Goal: Task Accomplishment & Management: Manage account settings

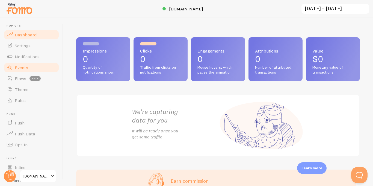
click at [17, 69] on span "Events" at bounding box center [21, 67] width 13 height 5
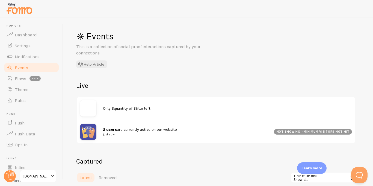
click at [129, 71] on div "Events This is a collection of social proof interactions captured by your conne…" at bounding box center [218, 101] width 310 height 168
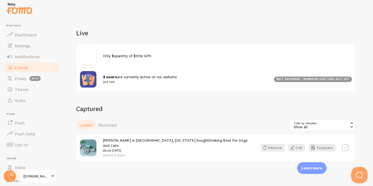
scroll to position [56, 0]
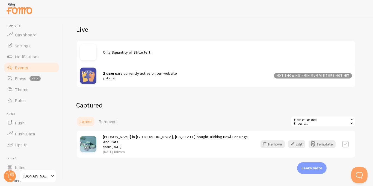
click at [344, 142] on label at bounding box center [345, 144] width 7 height 7
checkbox input "true"
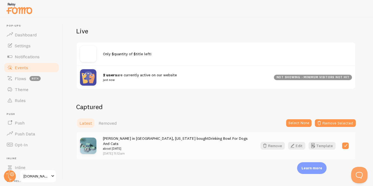
scroll to position [51, 0]
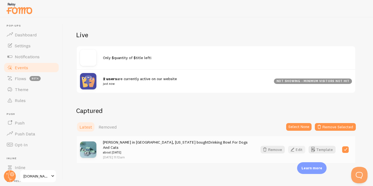
click at [297, 149] on button "Edit" at bounding box center [296, 150] width 17 height 8
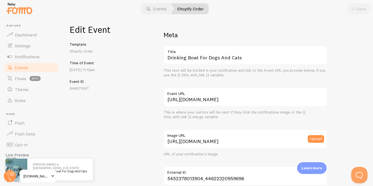
click at [142, 133] on div "Edit Event Template Shopify Order Time of Event [DATE] 11:12am Event ID 8486710…" at bounding box center [106, 101] width 87 height 168
click at [154, 143] on div "Meta Drinking Bowl For Dogs And Cats Title This text will be bolded in your not…" at bounding box center [261, 101] width 223 height 168
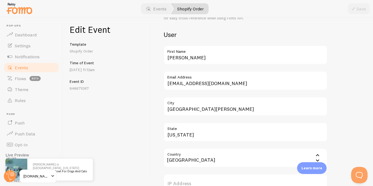
scroll to position [186, 0]
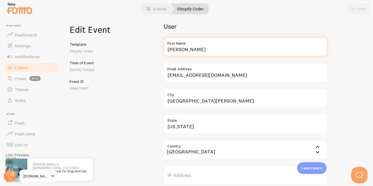
click at [191, 50] on input "Jonathan" at bounding box center [246, 46] width 164 height 19
type input "J"
type input "[PERSON_NAME]"
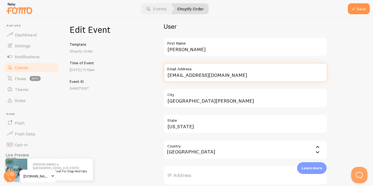
click at [202, 75] on input "[EMAIL_ADDRESS][DOMAIN_NAME]" at bounding box center [246, 72] width 164 height 19
type input "[EMAIL_ADDRESS][DOMAIN_NAME]"
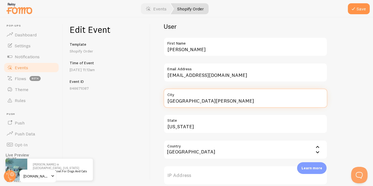
click at [189, 101] on input "San Jose" at bounding box center [246, 97] width 164 height 19
type input "S"
type input "[US_STATE]"
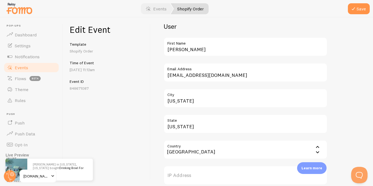
click at [154, 135] on div "Meta Drinking Bowl For Dogs And Cats Title This text will be bolded in your not…" at bounding box center [261, 101] width 223 height 168
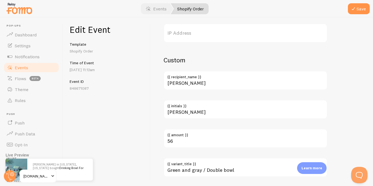
scroll to position [345, 0]
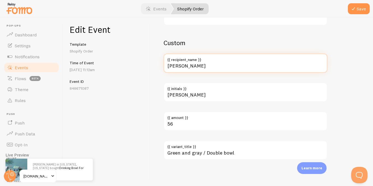
click at [191, 67] on input "Jonathan" at bounding box center [246, 63] width 164 height 19
type input "J"
type input "rizalinda"
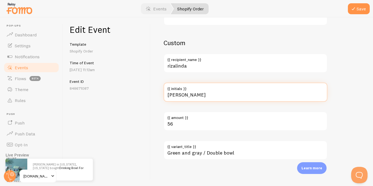
click at [181, 94] on input "J.D." at bounding box center [246, 91] width 164 height 19
type input "J"
type input "RV"
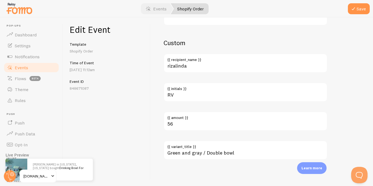
click at [293, 174] on div "Meta Drinking Bowl For Dogs And Cats Title This text will be bolded in your not…" at bounding box center [261, 101] width 223 height 168
click at [362, 10] on button "Save" at bounding box center [359, 8] width 22 height 11
click at [125, 152] on div "Edit Event Template Shopify Order Time of Event Aug 25th @ 11:12am Event ID 848…" at bounding box center [106, 101] width 87 height 168
click at [67, 166] on link "Drinking Bowl For Dogs And Cats" at bounding box center [58, 169] width 51 height 7
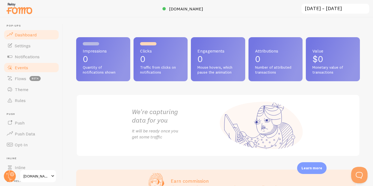
click at [27, 72] on link "Events" at bounding box center [31, 67] width 56 height 11
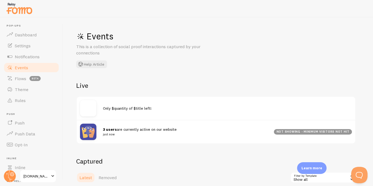
click at [154, 77] on div "Events This is a collection of social proof interactions captured by your conne…" at bounding box center [218, 101] width 310 height 168
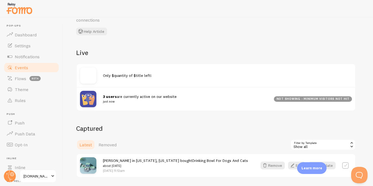
scroll to position [44, 0]
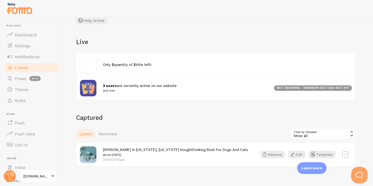
click at [288, 90] on div "not showing - minimum visitors not hit" at bounding box center [313, 87] width 78 height 5
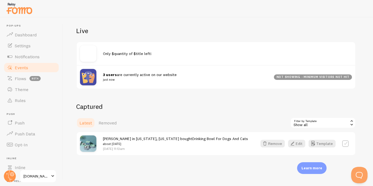
click at [346, 145] on label at bounding box center [345, 143] width 7 height 7
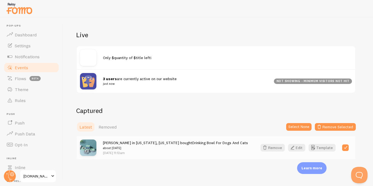
scroll to position [51, 0]
click at [297, 128] on button "Select None" at bounding box center [298, 127] width 25 height 8
checkbox input "false"
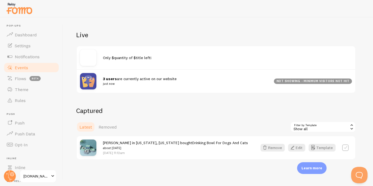
click at [104, 141] on span "[PERSON_NAME] in [US_STATE], [US_STATE] bought Drinking Bowl For Dogs And Cats …" at bounding box center [175, 145] width 145 height 10
click at [91, 82] on img at bounding box center [88, 81] width 16 height 16
click at [289, 81] on div "not showing - minimum visitors not hit" at bounding box center [313, 80] width 78 height 5
click at [93, 63] on img at bounding box center [88, 57] width 16 height 16
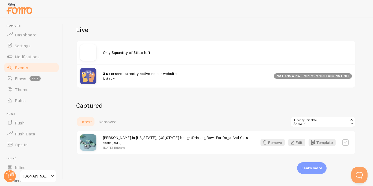
scroll to position [56, 0]
click at [105, 136] on span "Rizalinda Valera in washington, California bought Drinking Bowl For Dogs And Ca…" at bounding box center [175, 140] width 145 height 10
click at [297, 142] on button "Edit" at bounding box center [296, 142] width 17 height 8
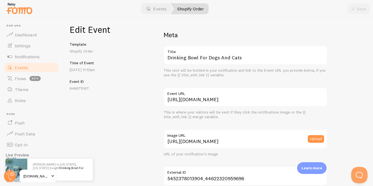
click at [138, 97] on div "Edit Event Template Shopify Order Time of Event [DATE] 11:12am Event ID 8486710…" at bounding box center [106, 101] width 87 height 168
click at [174, 115] on div "This is where your visitors will be sent if they click the notifications image …" at bounding box center [246, 115] width 164 height 10
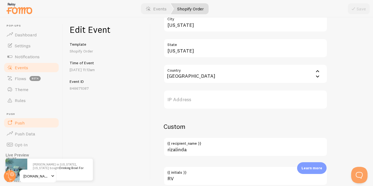
scroll to position [257, 0]
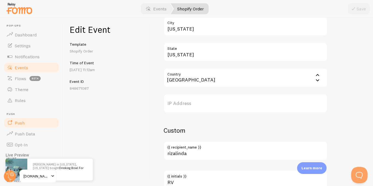
click at [20, 121] on span "Push" at bounding box center [20, 122] width 10 height 5
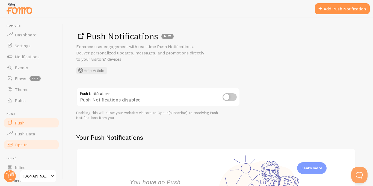
click at [35, 141] on link "Opt-In" at bounding box center [31, 144] width 56 height 11
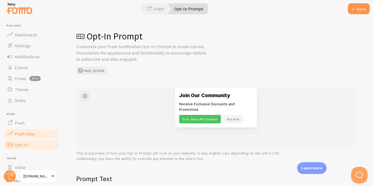
click at [33, 135] on span "Push Data" at bounding box center [25, 133] width 20 height 5
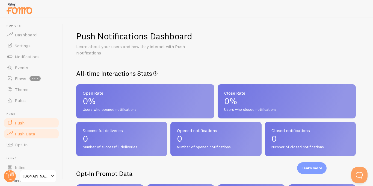
click at [34, 122] on link "Push" at bounding box center [31, 122] width 56 height 11
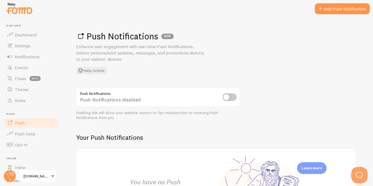
click at [66, 132] on div "Push Notifications NEW Enhance user engagement with real-time Push Notification…" at bounding box center [218, 101] width 310 height 168
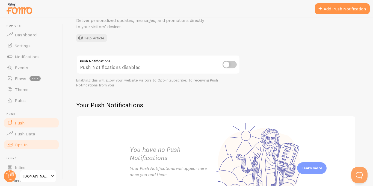
scroll to position [33, 0]
click at [43, 155] on ul "Pop-ups Dashboard Settings Notifications Events Flows beta Theme Rules Push Pus…" at bounding box center [31, 120] width 56 height 193
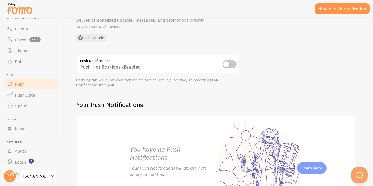
scroll to position [51, 0]
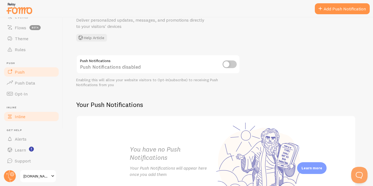
click at [27, 120] on link "Inline" at bounding box center [31, 116] width 56 height 11
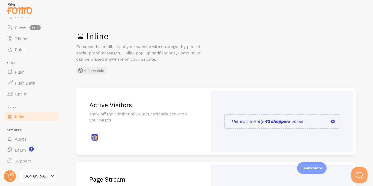
click at [247, 122] on img at bounding box center [281, 121] width 115 height 15
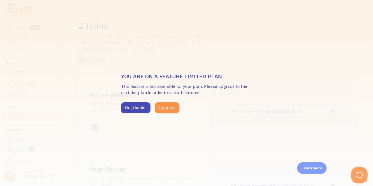
scroll to position [11, 0]
click at [124, 109] on button "No, thanks" at bounding box center [135, 107] width 29 height 11
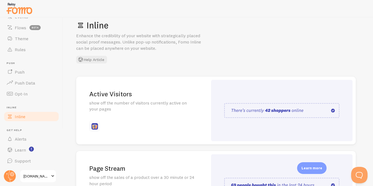
click at [52, 173] on span at bounding box center [52, 176] width 7 height 7
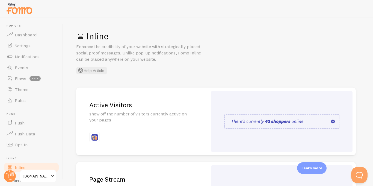
click at [68, 62] on div "Inline Enhance the credibility of your website with strategically placed social…" at bounding box center [218, 101] width 310 height 168
click at [38, 37] on link "Dashboard" at bounding box center [31, 34] width 56 height 11
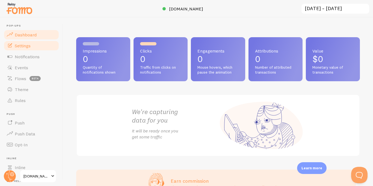
click at [34, 46] on link "Settings" at bounding box center [31, 45] width 56 height 11
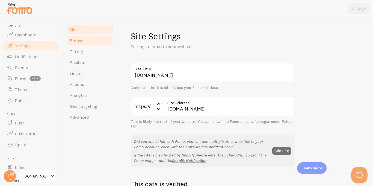
click at [78, 42] on span "Embed" at bounding box center [77, 40] width 14 height 5
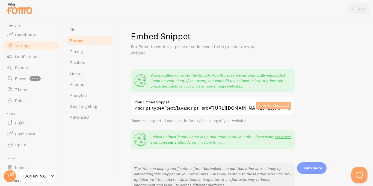
click at [271, 107] on button "Copy to Clipboard" at bounding box center [273, 106] width 35 height 8
click at [210, 51] on p "For Fomo to work this piece of code needs to be present on your website" at bounding box center [196, 49] width 131 height 13
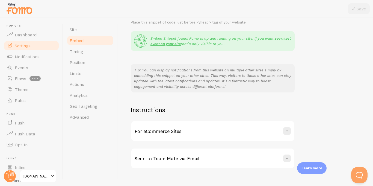
scroll to position [107, 0]
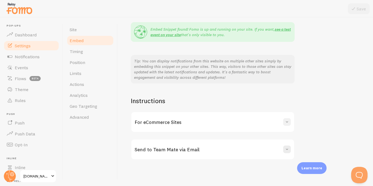
click at [289, 124] on span at bounding box center [286, 121] width 5 height 5
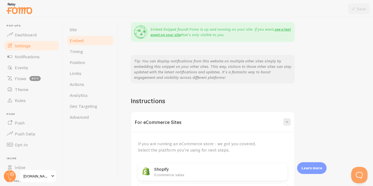
click at [337, 134] on div "Embed Snippet For Fomo to work this piece of code needs to be present on your w…" at bounding box center [245, 183] width 229 height 521
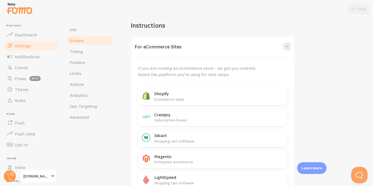
scroll to position [184, 0]
click at [184, 96] on p "Ecommerce sales" at bounding box center [219, 97] width 130 height 5
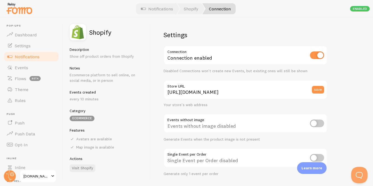
click at [161, 131] on div "Settings Connection Connection enabled Disabled Connections won't create new Ev…" at bounding box center [261, 101] width 223 height 168
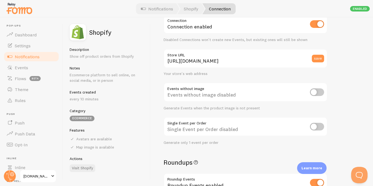
scroll to position [33, 0]
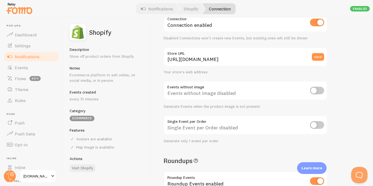
click at [316, 127] on input "checkbox" at bounding box center [317, 125] width 14 height 8
checkbox input "true"
click at [321, 91] on input "checkbox" at bounding box center [317, 91] width 14 height 8
checkbox input "true"
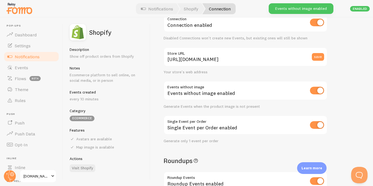
click at [342, 108] on div "Settings Connection Connection enabled Disabled Connections won't create new Ev…" at bounding box center [261, 101] width 223 height 168
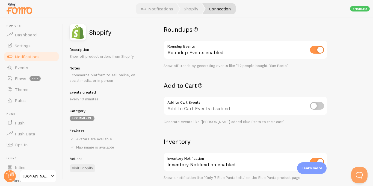
scroll to position [175, 0]
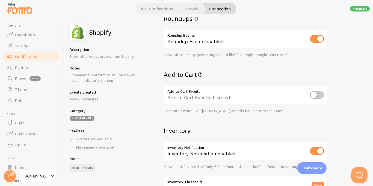
click at [321, 94] on input "checkbox" at bounding box center [317, 95] width 14 height 8
checkbox input "true"
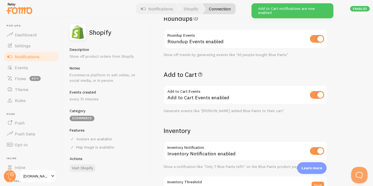
click at [342, 109] on div "Settings Connection Connection enabled Disabled Connections won't create new Ev…" at bounding box center [261, 101] width 223 height 168
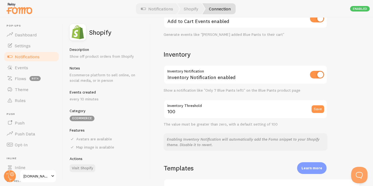
scroll to position [238, 0]
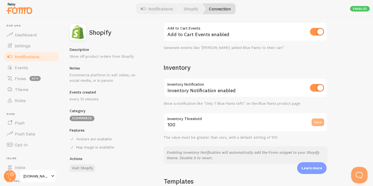
click at [315, 120] on button "Save" at bounding box center [318, 122] width 13 height 8
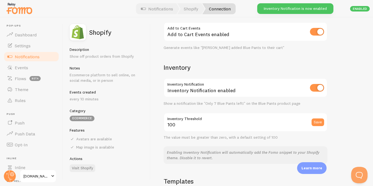
click at [330, 127] on div "Settings Connection Connection enabled Disabled Connections won't create new Ev…" at bounding box center [261, 101] width 223 height 168
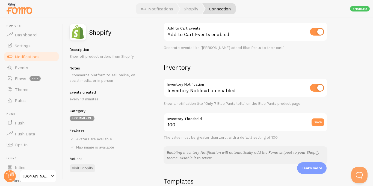
click at [349, 132] on div "Settings Connection Connection enabled Disabled Connections won't create new Ev…" at bounding box center [261, 101] width 223 height 168
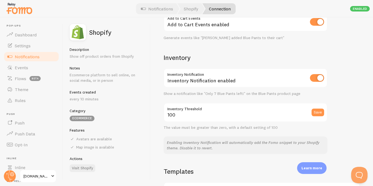
scroll to position [249, 0]
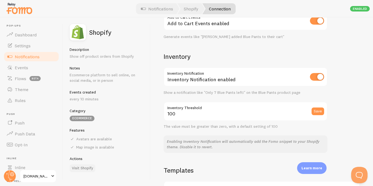
click at [78, 167] on link "Visit Shopify" at bounding box center [83, 168] width 26 height 8
click at [350, 102] on div "Settings Connection Connection enabled Disabled Connections won't create new Ev…" at bounding box center [261, 101] width 223 height 168
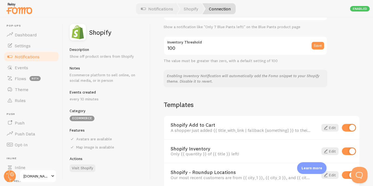
scroll to position [325, 0]
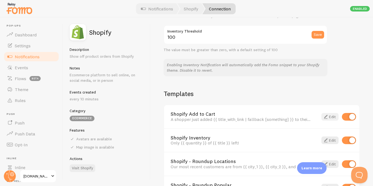
click at [328, 117] on span at bounding box center [325, 116] width 7 height 7
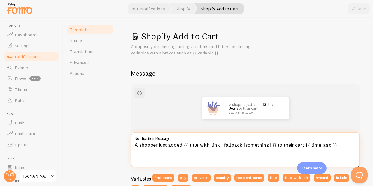
click at [136, 158] on textarea "A shopper just added {{ title_with_link | fallback [something] }} to their cart…" at bounding box center [245, 149] width 229 height 35
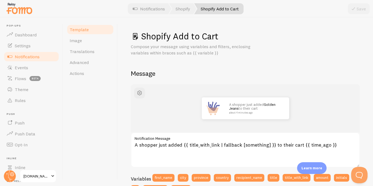
click at [127, 167] on div "Shopify Add to Cart Compose your message using variables and filters, enclosing…" at bounding box center [245, 101] width 255 height 168
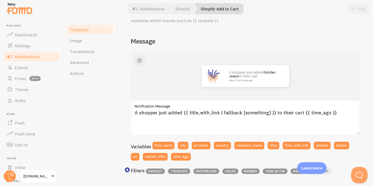
scroll to position [33, 0]
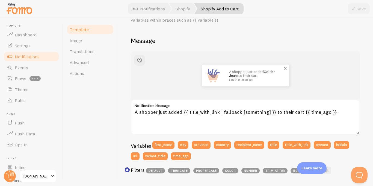
click at [238, 75] on link "Golden Jeans" at bounding box center [252, 73] width 46 height 8
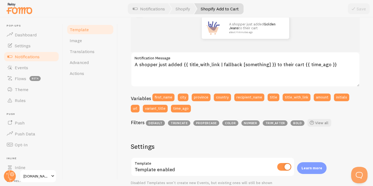
scroll to position [69, 0]
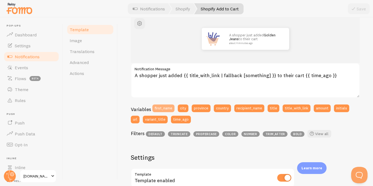
click at [164, 107] on button "first_name" at bounding box center [163, 108] width 22 height 8
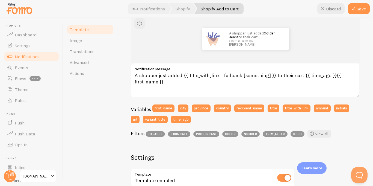
click at [144, 112] on div "Variables first_name city province country recipient_name title title_with_link…" at bounding box center [245, 115] width 229 height 22
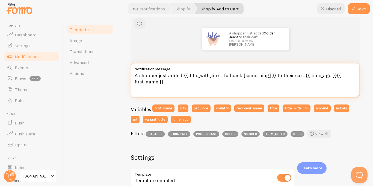
click at [209, 74] on textarea "A shopper just added {{ title_with_link | fallback [something] }} to their cart…" at bounding box center [245, 80] width 229 height 35
click at [162, 86] on textarea "A shopper just added {{ title_with_link | fallback [something] }} to their cart…" at bounding box center [245, 80] width 229 height 35
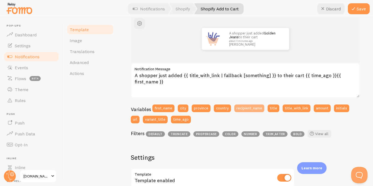
click at [254, 110] on button "recipient_name" at bounding box center [249, 108] width 30 height 8
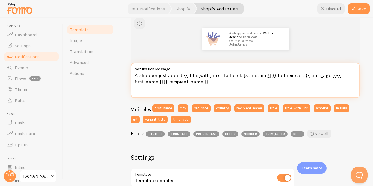
click at [206, 73] on textarea "A shopper just added {{ title_with_link | fallback [something] }} to their cart…" at bounding box center [245, 80] width 229 height 35
click at [209, 75] on textarea "A shopper just added {{ title_with_link | fallback [something] }} to their cart…" at bounding box center [245, 80] width 229 height 35
click at [208, 75] on textarea "A shopper just added {{ title_with_link | fallback [something] }} to their cart…" at bounding box center [245, 80] width 229 height 35
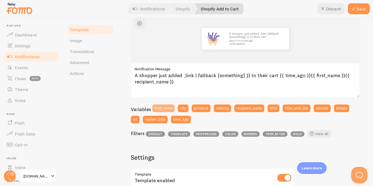
click at [165, 109] on button "first_name" at bounding box center [163, 108] width 22 height 8
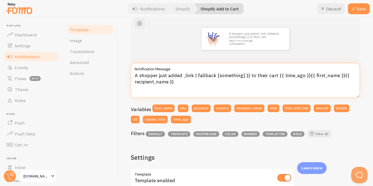
type textarea "A shopper just added _link | fallback [something] }} to their cart {{ time_ago …"
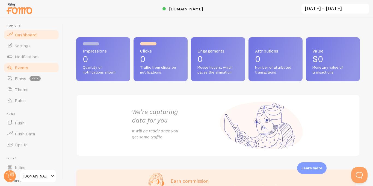
click at [15, 69] on span "Events" at bounding box center [21, 67] width 13 height 5
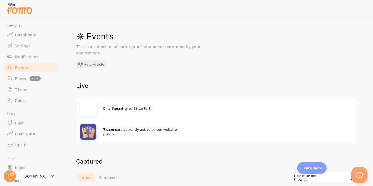
click at [97, 76] on div "Events This is a collection of social proof interactions captured by your conne…" at bounding box center [218, 101] width 310 height 168
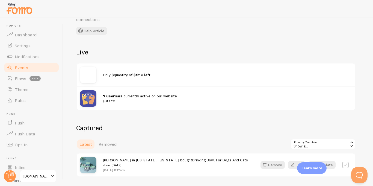
scroll to position [56, 0]
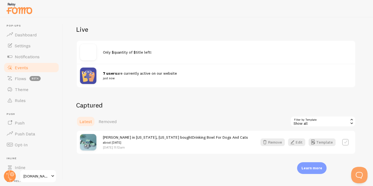
click at [95, 77] on img at bounding box center [88, 75] width 16 height 16
click at [94, 49] on img at bounding box center [88, 52] width 16 height 16
click at [317, 143] on button "Template" at bounding box center [322, 142] width 27 height 8
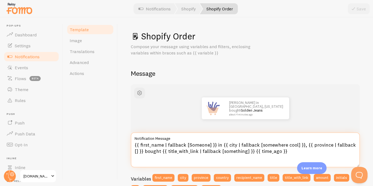
click at [269, 159] on textarea "{{ first_name | fallback [Someone] }} in {{ city | fallback [somewhere cool] }}…" at bounding box center [245, 149] width 229 height 35
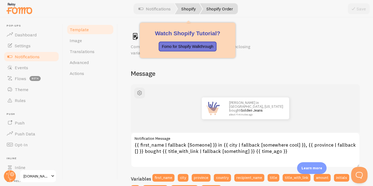
click at [185, 9] on link "Shopify" at bounding box center [189, 8] width 28 height 11
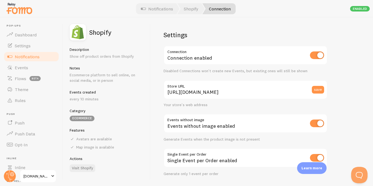
click at [209, 8] on link "Connection" at bounding box center [218, 8] width 33 height 11
click at [217, 9] on link "Connection" at bounding box center [218, 8] width 33 height 11
click at [148, 5] on link "Notifications" at bounding box center [156, 8] width 45 height 11
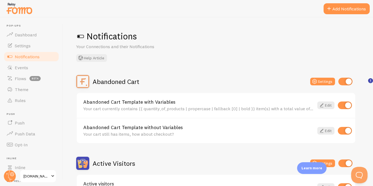
click at [194, 40] on h1 "Notifications" at bounding box center [218, 36] width 284 height 11
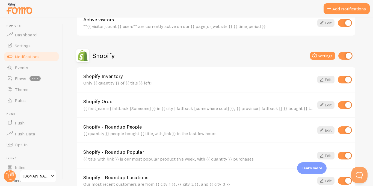
scroll to position [175, 0]
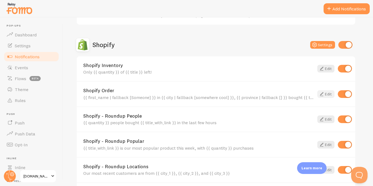
click at [326, 95] on link "Edit" at bounding box center [325, 94] width 17 height 8
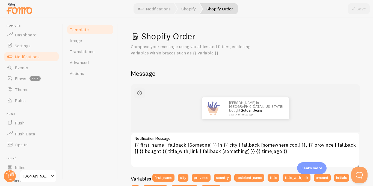
click at [140, 97] on button "button" at bounding box center [139, 92] width 11 height 11
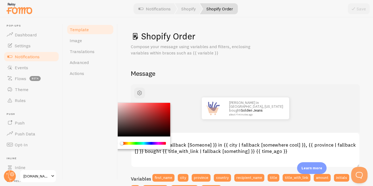
click at [146, 143] on div "Chrome color picker" at bounding box center [143, 143] width 43 height 3
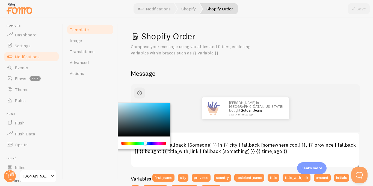
click at [165, 142] on div "Chrome color picker" at bounding box center [143, 143] width 45 height 3
click at [148, 142] on div "Chrome color picker" at bounding box center [147, 144] width 3 height 4
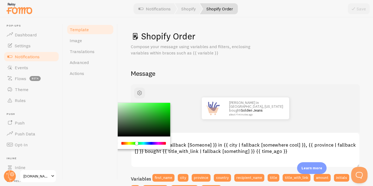
click at [137, 143] on div "Chrome color picker" at bounding box center [143, 143] width 43 height 3
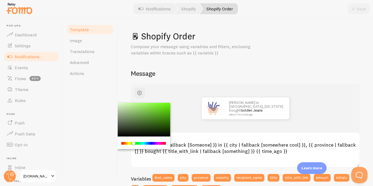
click at [134, 143] on div "Chrome color picker" at bounding box center [143, 143] width 43 height 3
click at [147, 118] on div "Chrome color picker" at bounding box center [139, 120] width 61 height 34
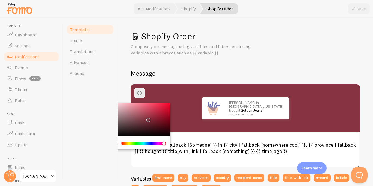
click at [164, 143] on div "Chrome color picker" at bounding box center [143, 143] width 43 height 3
click at [150, 143] on div "Chrome color picker" at bounding box center [143, 143] width 43 height 3
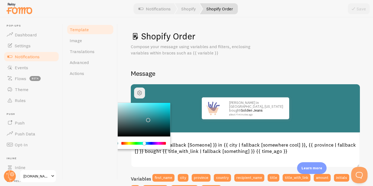
click at [144, 143] on div "Chrome color picker" at bounding box center [143, 143] width 43 height 3
click at [120, 156] on div "Shopify Order Compose your message using variables and filters, enclosing varia…" at bounding box center [245, 101] width 255 height 168
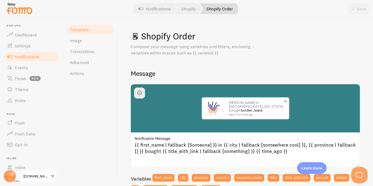
click at [214, 107] on img at bounding box center [213, 108] width 22 height 22
click at [217, 135] on label "Notification Message" at bounding box center [245, 136] width 229 height 9
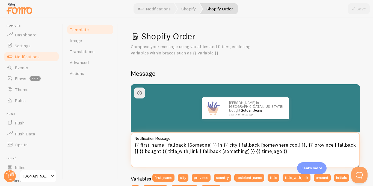
click at [217, 135] on textarea "{{ first_name | fallback [Someone] }} in {{ city | fallback [somewhere cool] }}…" at bounding box center [245, 149] width 229 height 35
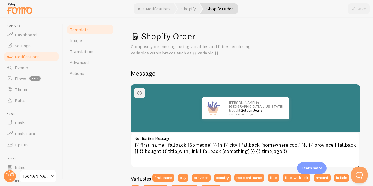
click at [140, 90] on span "button" at bounding box center [139, 93] width 7 height 7
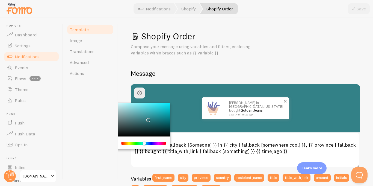
click at [214, 106] on img at bounding box center [213, 108] width 22 height 22
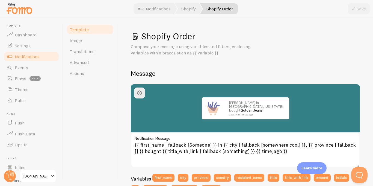
click at [199, 140] on label "Notification Message" at bounding box center [245, 136] width 229 height 9
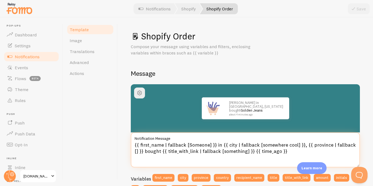
click at [199, 140] on textarea "{{ first_name | fallback [Someone] }} in {{ city | fallback [somewhere cool] }}…" at bounding box center [245, 149] width 229 height 35
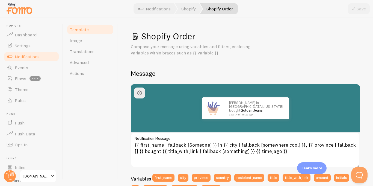
click at [218, 76] on h2 "Message" at bounding box center [245, 73] width 229 height 8
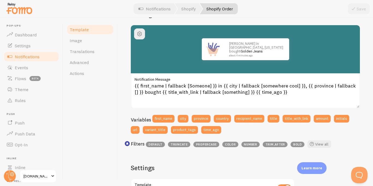
scroll to position [58, 0]
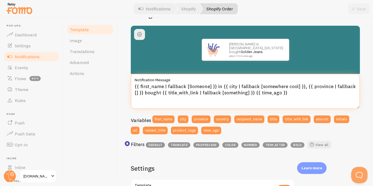
click at [244, 102] on textarea "{{ first_name | fallback [Someone] }} in {{ city | fallback [somewhere cool] }}…" at bounding box center [245, 91] width 229 height 35
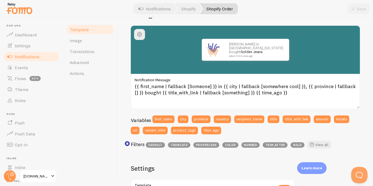
click at [368, 72] on div "Shopify Order Compose your message using variables and filters, enclosing varia…" at bounding box center [245, 101] width 255 height 168
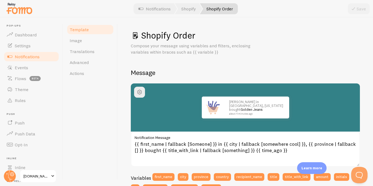
scroll to position [0, 0]
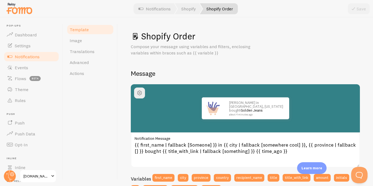
click at [356, 8] on div "Save" at bounding box center [359, 8] width 22 height 11
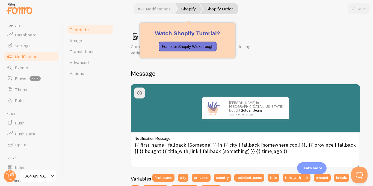
click at [190, 13] on link "Shopify" at bounding box center [189, 8] width 28 height 11
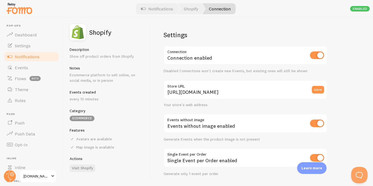
click at [216, 6] on link "Connection" at bounding box center [218, 8] width 33 height 11
click at [219, 9] on link "Connection" at bounding box center [218, 8] width 33 height 11
click at [153, 9] on link "Notifications" at bounding box center [156, 8] width 45 height 11
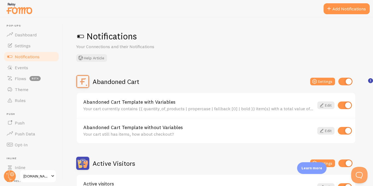
click at [227, 48] on div "Notifications Your Connections and their Notifications Help Article" at bounding box center [218, 46] width 284 height 31
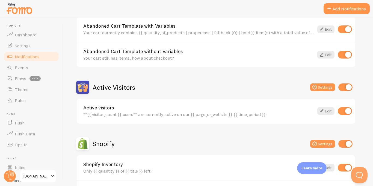
scroll to position [76, 0]
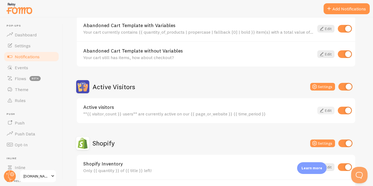
click at [327, 112] on link "Edit" at bounding box center [325, 110] width 17 height 8
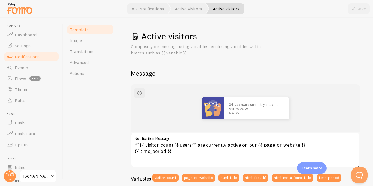
click at [333, 139] on label "Notification Message" at bounding box center [245, 136] width 229 height 9
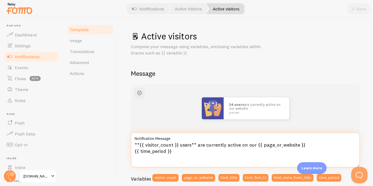
click at [333, 139] on textarea "**{{ visitor_count }} users** are currently active on our {{ page_or_website }}…" at bounding box center [245, 149] width 229 height 35
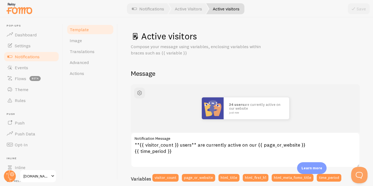
click at [327, 120] on div "34 users are currently active on our website just now" at bounding box center [245, 108] width 229 height 48
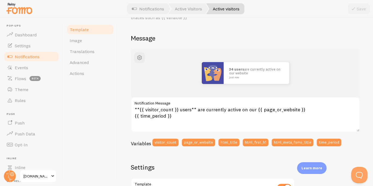
scroll to position [44, 0]
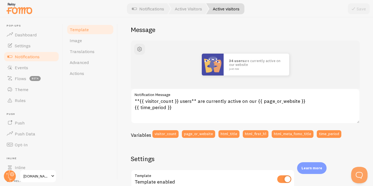
click at [245, 152] on div "34 users are currently active on our website just now **{{ visitor_count }} use…" at bounding box center [245, 184] width 229 height 288
click at [79, 39] on span "Image" at bounding box center [76, 40] width 12 height 5
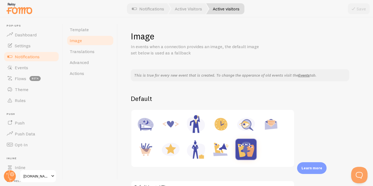
click at [191, 95] on h2 "Default" at bounding box center [245, 98] width 229 height 8
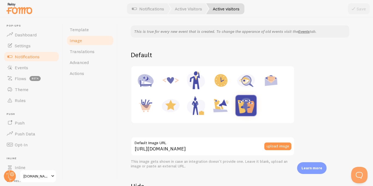
scroll to position [55, 0]
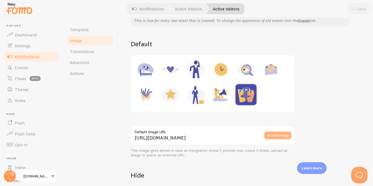
click at [274, 135] on button "upload image" at bounding box center [277, 135] width 27 height 8
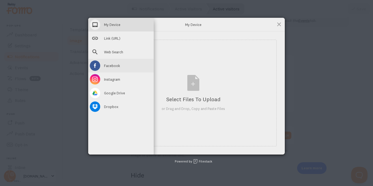
click at [95, 66] on span at bounding box center [95, 65] width 10 height 10
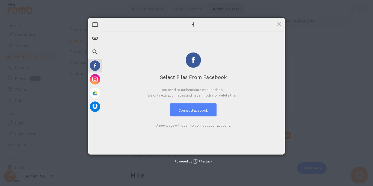
click at [191, 107] on button "Connect Facebook" at bounding box center [193, 109] width 46 height 13
click at [280, 22] on span at bounding box center [279, 24] width 6 height 6
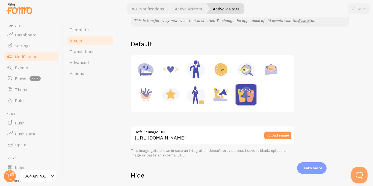
click at [244, 71] on img at bounding box center [246, 69] width 21 height 21
click at [248, 94] on img at bounding box center [246, 94] width 21 height 21
type input "https://fomo.com/images/widget/template_defaults/integrations/pageviews.png"
click at [313, 132] on div "This is true for every new event that is created. To change the apperance of ol…" at bounding box center [245, 116] width 229 height 204
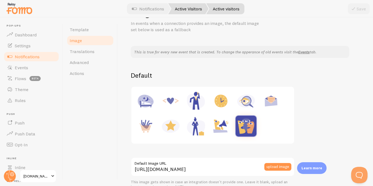
scroll to position [15, 0]
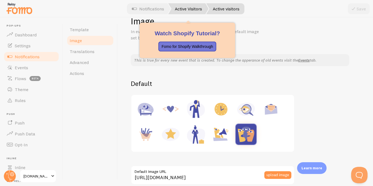
click at [185, 8] on link "Active Visitors" at bounding box center [188, 8] width 40 height 11
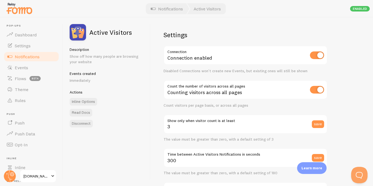
click at [158, 131] on div "Settings Connection Connection enabled Disabled Connections won't create new Ev…" at bounding box center [261, 101] width 223 height 168
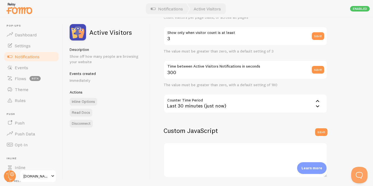
scroll to position [98, 0]
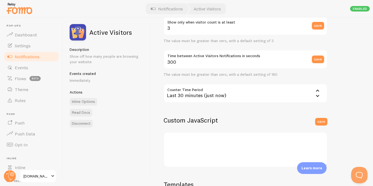
click at [316, 92] on icon at bounding box center [317, 90] width 7 height 7
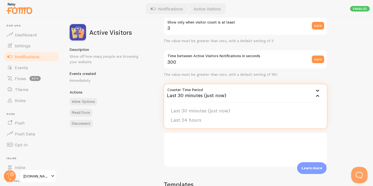
click at [161, 124] on div "Settings Connection Connection enabled Disabled Connections won't create new Ev…" at bounding box center [261, 101] width 223 height 168
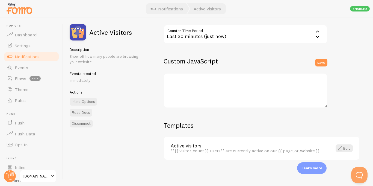
scroll to position [158, 0]
click at [80, 92] on h5 "Actions" at bounding box center [107, 92] width 74 height 5
click at [83, 108] on div "Actions Inline Options Read Docs Disconnect" at bounding box center [107, 109] width 74 height 38
click at [22, 66] on span "Events" at bounding box center [21, 67] width 13 height 5
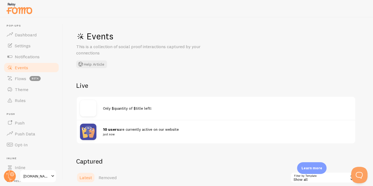
click at [138, 90] on div "Live Only $quantity of $title left! 10 users are currently active on our websit…" at bounding box center [216, 112] width 280 height 63
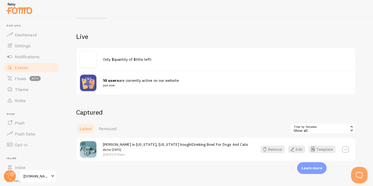
scroll to position [55, 0]
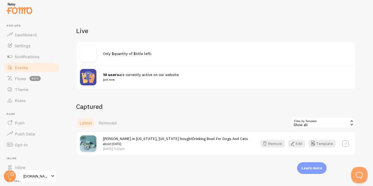
click at [91, 52] on img at bounding box center [88, 53] width 16 height 16
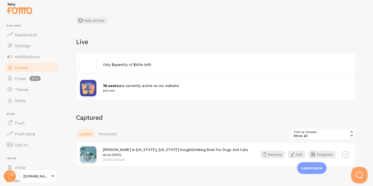
click at [112, 91] on small "just now" at bounding box center [224, 90] width 242 height 5
click at [20, 79] on span "Flows" at bounding box center [20, 78] width 11 height 5
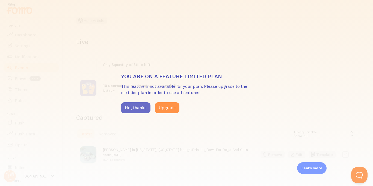
click at [126, 108] on button "No, thanks" at bounding box center [135, 107] width 29 height 11
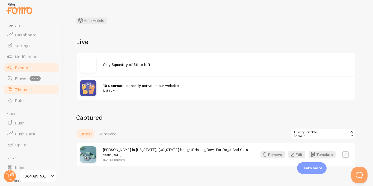
click at [23, 90] on span "Theme" at bounding box center [22, 89] width 14 height 5
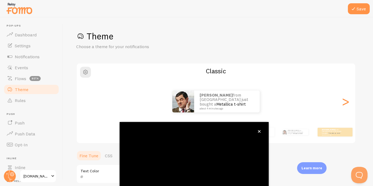
scroll to position [54, 0]
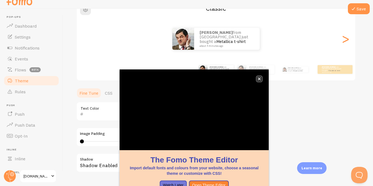
click at [260, 79] on icon "close," at bounding box center [259, 78] width 3 height 3
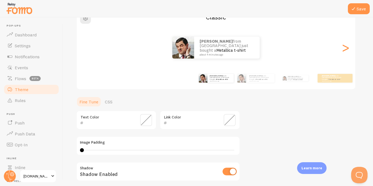
click at [255, 114] on div "Theme Choose a theme for your notifications Classic Jonathan from United States…" at bounding box center [218, 106] width 284 height 259
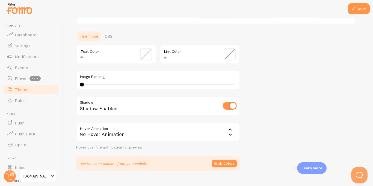
scroll to position [130, 0]
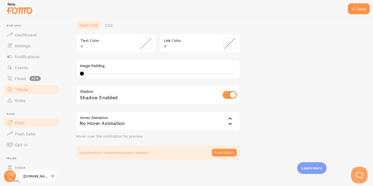
click at [27, 124] on link "Push" at bounding box center [31, 122] width 56 height 11
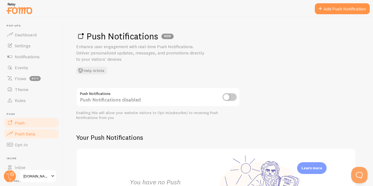
click at [23, 135] on span "Push Data" at bounding box center [25, 133] width 20 height 5
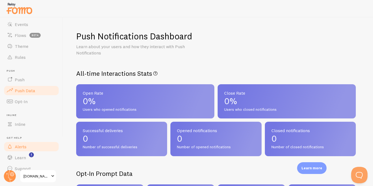
scroll to position [51, 0]
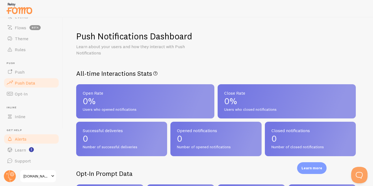
click at [23, 137] on span "Alerts" at bounding box center [21, 138] width 12 height 5
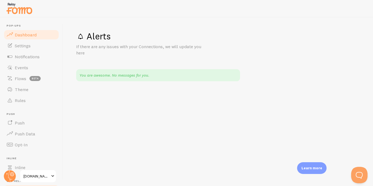
click at [20, 35] on span "Dashboard" at bounding box center [26, 34] width 22 height 5
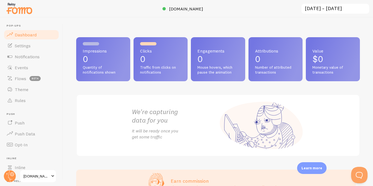
click at [97, 90] on div "Impressions 0 Quantity of notifications shown Clicks 0 Traffic from clicks on n…" at bounding box center [218, 96] width 284 height 119
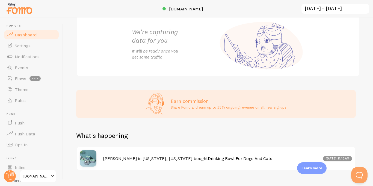
scroll to position [79, 0]
click at [28, 46] on span "Settings" at bounding box center [23, 45] width 16 height 5
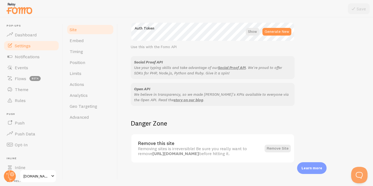
scroll to position [328, 0]
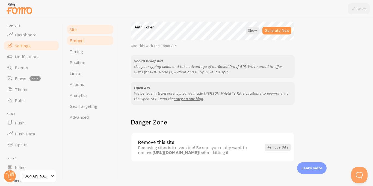
click at [80, 39] on span "Embed" at bounding box center [77, 40] width 14 height 5
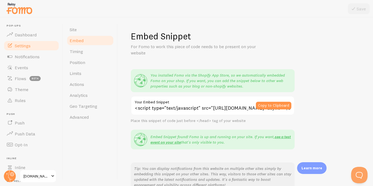
click at [118, 58] on div "Embed Snippet For Fomo to work this piece of code needs to be present on your w…" at bounding box center [245, 101] width 255 height 168
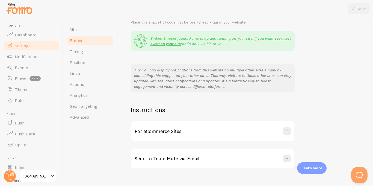
scroll to position [107, 0]
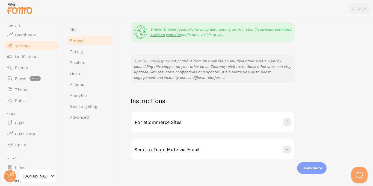
click at [214, 146] on div "Send to Team Mate via Email" at bounding box center [212, 149] width 163 height 20
click at [325, 141] on div "Embed Snippet For Fomo to work this piece of code needs to be present on your w…" at bounding box center [245, 65] width 229 height 284
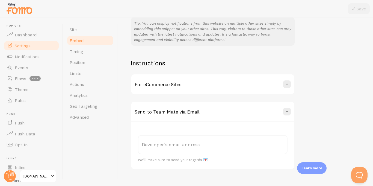
scroll to position [155, 0]
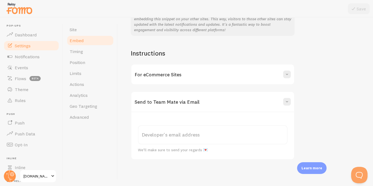
click at [284, 80] on div "For eCommerce Sites" at bounding box center [212, 74] width 163 height 20
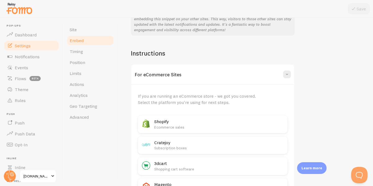
click at [308, 102] on div "Embed Snippet For Fomo to work this piece of code needs to be present on your w…" at bounding box center [245, 160] width 229 height 569
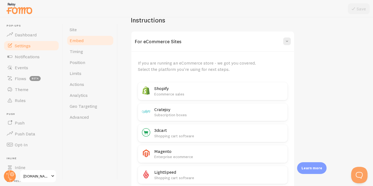
scroll to position [198, 0]
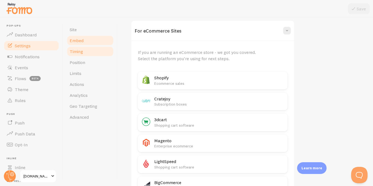
click at [90, 51] on link "Timing" at bounding box center [90, 51] width 48 height 11
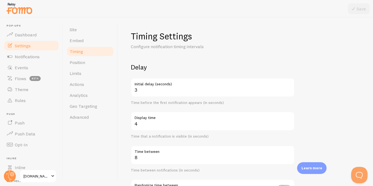
click at [120, 81] on div "Timing Settings Configure notification timing intervals Delay 3 Initial delay (…" at bounding box center [245, 101] width 255 height 168
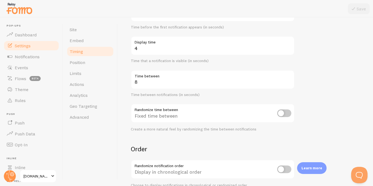
scroll to position [76, 0]
click at [280, 112] on input "checkbox" at bounding box center [284, 112] width 14 height 8
checkbox input "true"
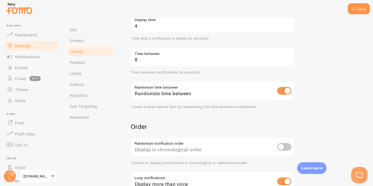
scroll to position [98, 0]
click at [285, 146] on input "checkbox" at bounding box center [284, 146] width 14 height 8
checkbox input "true"
click at [309, 138] on form "Delay 3 Initial delay (seconds) Time before the first notification appears (in …" at bounding box center [245, 82] width 229 height 234
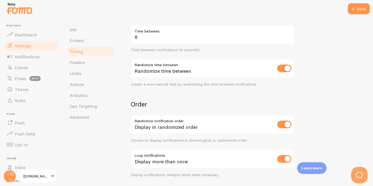
scroll to position [138, 0]
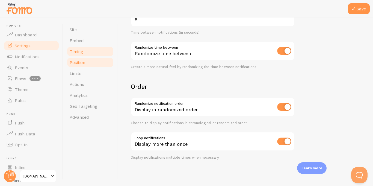
click at [76, 63] on span "Position" at bounding box center [78, 62] width 16 height 5
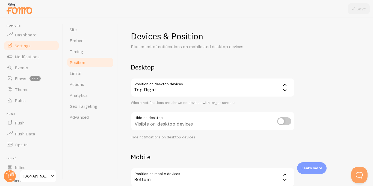
click at [249, 54] on div "Devices & Position Placement of notifications on mobile and desktop devices Des…" at bounding box center [245, 130] width 229 height 198
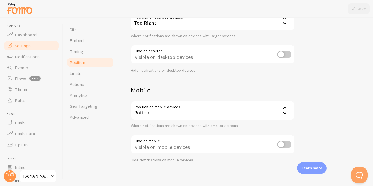
scroll to position [70, 0]
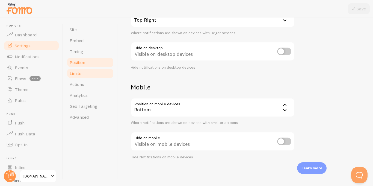
click at [84, 71] on link "Limits" at bounding box center [90, 73] width 48 height 11
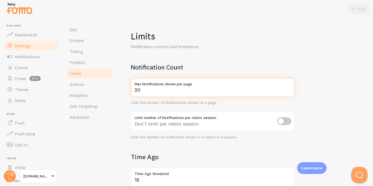
click at [237, 90] on input "20" at bounding box center [213, 87] width 164 height 19
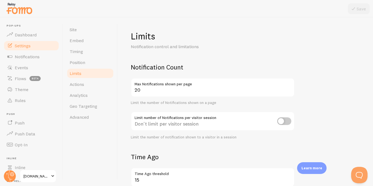
click at [123, 115] on div "Limits Notification control and limitations Notification Count 20 Max Notificat…" at bounding box center [245, 101] width 255 height 168
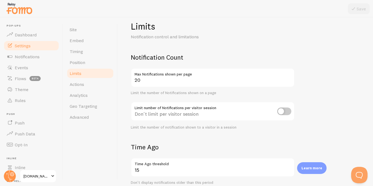
scroll to position [11, 0]
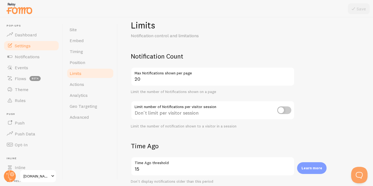
click at [125, 118] on div "Limits Notification control and limitations Notification Count 20 Max Notificat…" at bounding box center [245, 101] width 255 height 168
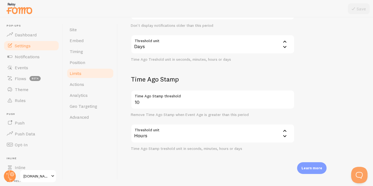
scroll to position [168, 0]
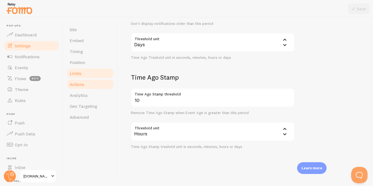
click at [82, 84] on span "Actions" at bounding box center [77, 83] width 14 height 5
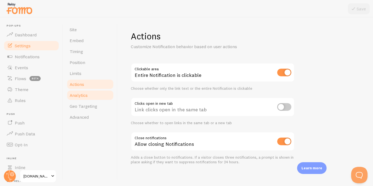
click at [83, 94] on span "Analytics" at bounding box center [79, 94] width 18 height 5
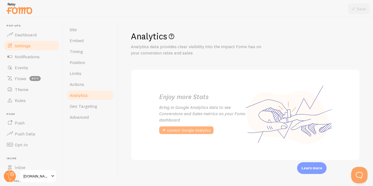
click at [174, 129] on button "connect Google Analytics" at bounding box center [186, 130] width 54 height 8
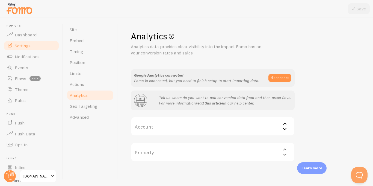
click at [280, 128] on label "Account" at bounding box center [213, 126] width 164 height 19
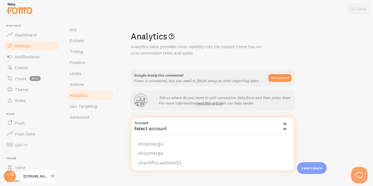
click at [324, 132] on div "Analytics Analytics data provides clear visibility into the impact Fomo has on …" at bounding box center [245, 96] width 229 height 131
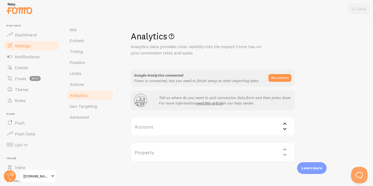
click at [281, 126] on icon at bounding box center [284, 123] width 7 height 7
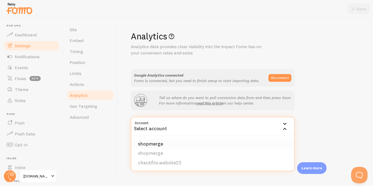
click at [222, 145] on li "shopmerge" at bounding box center [212, 144] width 163 height 10
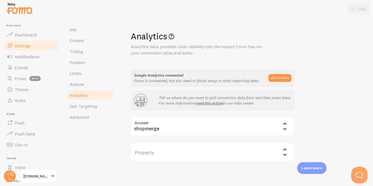
click at [280, 125] on div "shopmerge" at bounding box center [213, 126] width 164 height 19
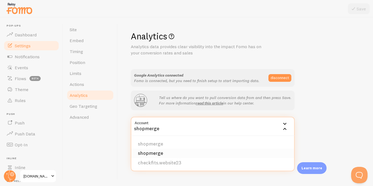
click at [217, 150] on li "shopmerge" at bounding box center [212, 153] width 163 height 10
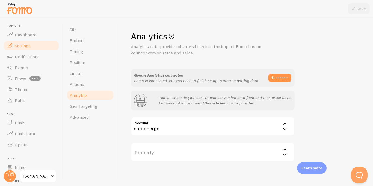
click at [288, 150] on label "Property" at bounding box center [213, 151] width 164 height 19
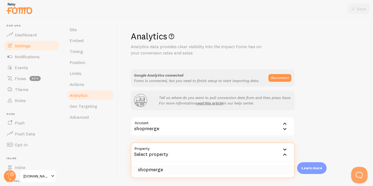
click at [233, 165] on li "shopmerge" at bounding box center [212, 170] width 163 height 10
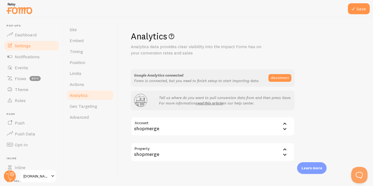
click at [280, 125] on div "shopmerge" at bounding box center [213, 126] width 164 height 19
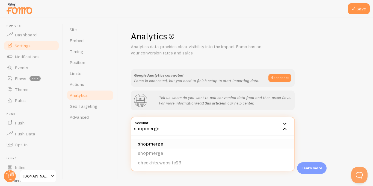
click at [205, 148] on li "shopmerge" at bounding box center [212, 144] width 163 height 10
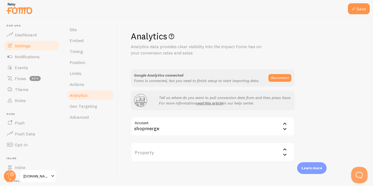
click at [281, 147] on icon at bounding box center [284, 149] width 7 height 7
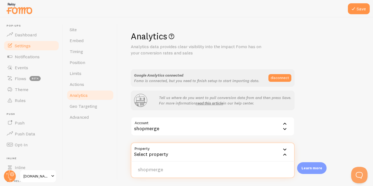
click at [240, 149] on div "Select property" at bounding box center [213, 151] width 164 height 19
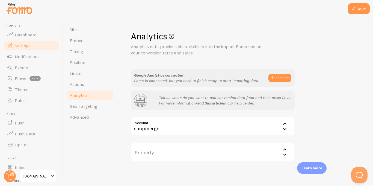
click at [245, 151] on label "Property" at bounding box center [213, 151] width 164 height 19
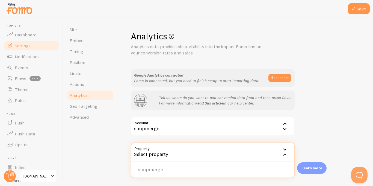
click at [205, 175] on ul "shopmerge" at bounding box center [212, 169] width 163 height 16
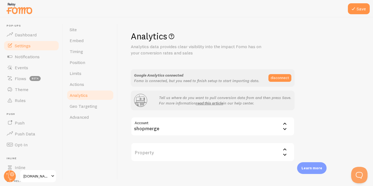
click at [226, 157] on label "Property" at bounding box center [213, 151] width 164 height 19
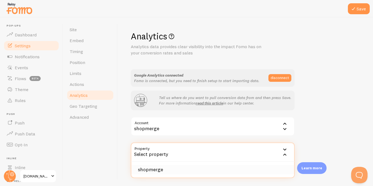
click at [198, 167] on li "shopmerge" at bounding box center [212, 170] width 163 height 10
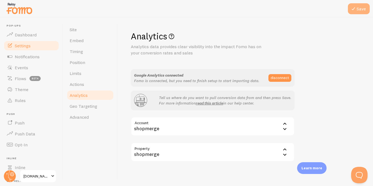
click at [358, 8] on button "Save" at bounding box center [359, 8] width 22 height 11
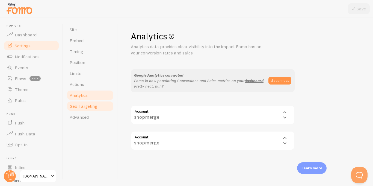
click at [87, 107] on span "Geo Targeting" at bounding box center [84, 105] width 28 height 5
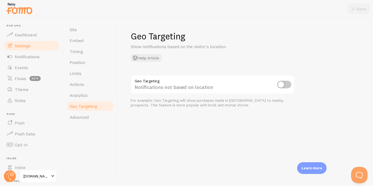
click at [286, 84] on input "checkbox" at bounding box center [284, 85] width 14 height 8
checkbox input "true"
click at [364, 7] on button "Save" at bounding box center [359, 8] width 22 height 11
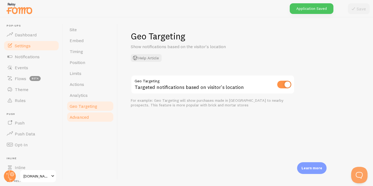
click at [80, 116] on span "Advanced" at bounding box center [79, 116] width 19 height 5
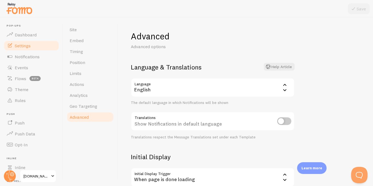
click at [282, 122] on input "checkbox" at bounding box center [284, 121] width 14 height 8
checkbox input "true"
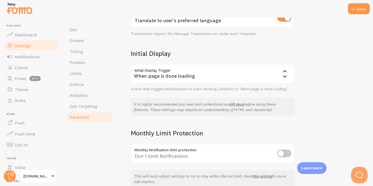
scroll to position [120, 0]
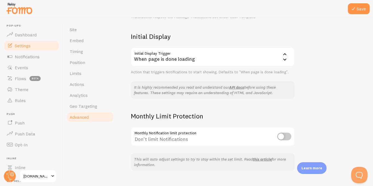
click at [318, 112] on div "Advanced Advanced options Language & Translations Help Article Language en Engl…" at bounding box center [245, 101] width 255 height 168
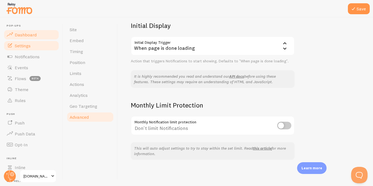
click at [21, 35] on span "Dashboard" at bounding box center [26, 34] width 22 height 5
click at [362, 7] on button "Save" at bounding box center [359, 8] width 22 height 11
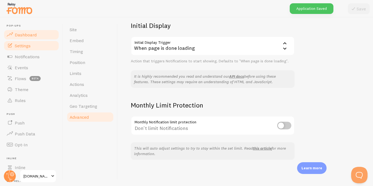
click at [36, 34] on link "Dashboard" at bounding box center [31, 34] width 56 height 11
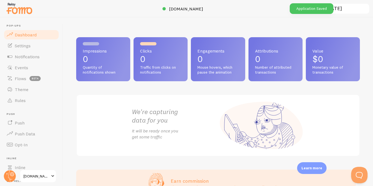
click at [94, 99] on div "We're capturing data for you It will be ready once you get some traffic" at bounding box center [218, 125] width 284 height 62
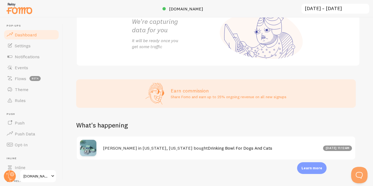
scroll to position [90, 0]
click at [127, 149] on h4 "Rizalinda Valera in washington, California bought Drinking Bowl For Dogs And Ca…" at bounding box center [211, 148] width 217 height 6
click at [339, 147] on div "[DATE] 11:12am" at bounding box center [337, 147] width 29 height 5
click at [280, 140] on div "Rizalinda Valera in washington, California bought Drinking Bowl For Dogs And Ca…" at bounding box center [216, 147] width 278 height 23
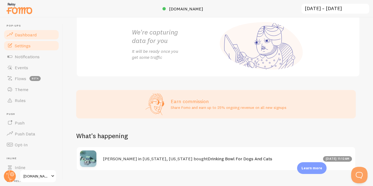
click at [26, 48] on span "Settings" at bounding box center [23, 45] width 16 height 5
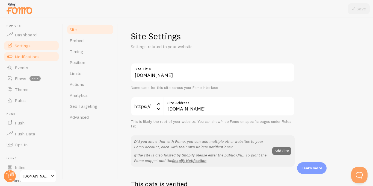
click at [30, 57] on span "Notifications" at bounding box center [27, 56] width 25 height 5
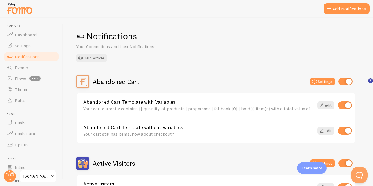
click at [176, 73] on div "Notifications Your Connections and their Notifications Help Article Abandoned C…" at bounding box center [218, 101] width 310 height 168
click at [319, 82] on button "Settings" at bounding box center [322, 82] width 25 height 8
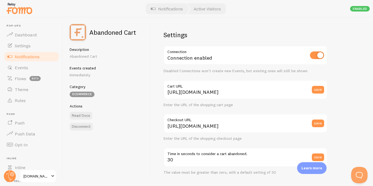
click at [364, 79] on div "Settings Connection Connection enabled Disabled Connections won't create new Ev…" at bounding box center [261, 101] width 223 height 168
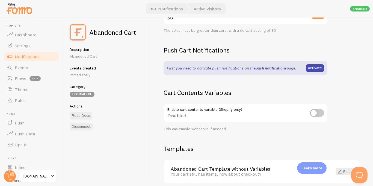
scroll to position [142, 0]
click at [314, 111] on input "checkbox" at bounding box center [317, 113] width 14 height 8
checkbox input "true"
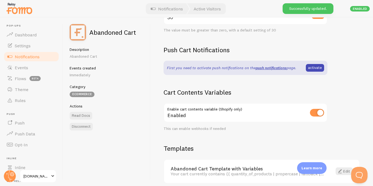
click at [304, 124] on div "Enable cart contents variable (Shopify only) Enabled This can enable webhooks i…" at bounding box center [246, 117] width 164 height 28
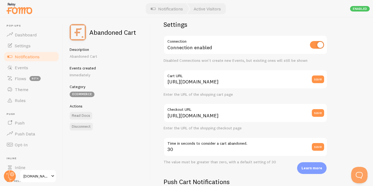
scroll to position [0, 0]
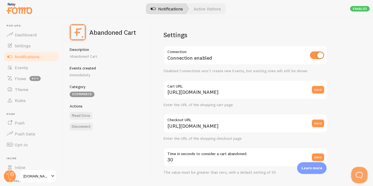
click at [167, 7] on link "Notifications" at bounding box center [166, 8] width 45 height 11
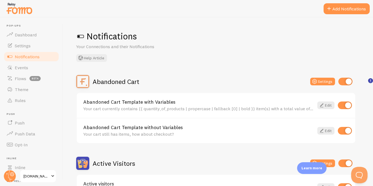
click at [191, 41] on h1 "Notifications" at bounding box center [218, 36] width 284 height 11
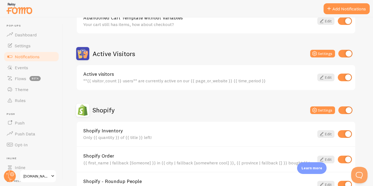
scroll to position [109, 0]
click at [325, 76] on link "Edit" at bounding box center [325, 78] width 17 height 8
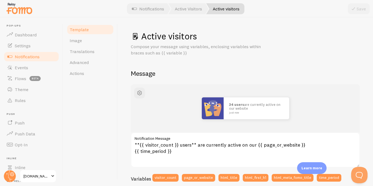
click at [195, 130] on div "34 users are currently active on our website just now" at bounding box center [245, 108] width 229 height 48
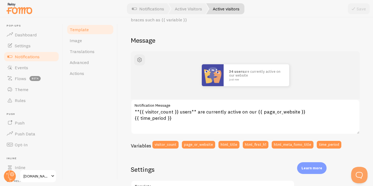
scroll to position [44, 0]
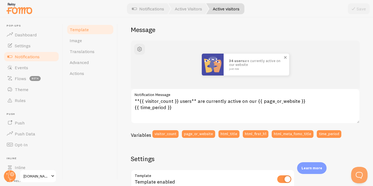
click at [208, 62] on img at bounding box center [213, 65] width 22 height 22
click at [139, 50] on span "button" at bounding box center [139, 49] width 7 height 7
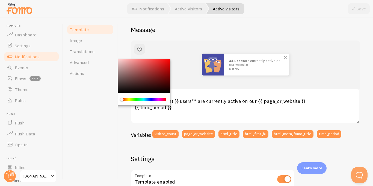
click at [216, 63] on img at bounding box center [213, 65] width 22 height 22
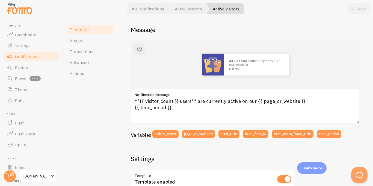
click at [238, 89] on label "Notification Message" at bounding box center [245, 92] width 229 height 9
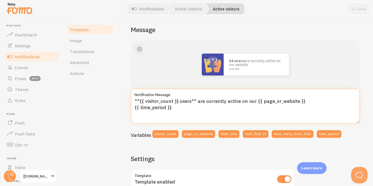
click at [238, 89] on textarea "**{{ visitor_count }} users** are currently active on our {{ page_or_website }}…" at bounding box center [245, 105] width 229 height 35
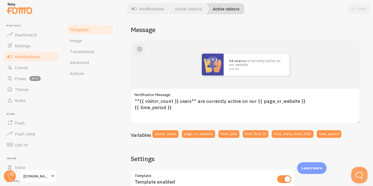
click at [155, 71] on div "34 users are currently active on our website just now" at bounding box center [245, 65] width 203 height 22
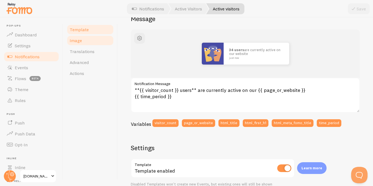
click at [73, 44] on link "Image" at bounding box center [90, 40] width 48 height 11
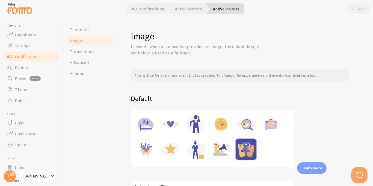
click at [229, 99] on h2 "Default" at bounding box center [245, 98] width 229 height 8
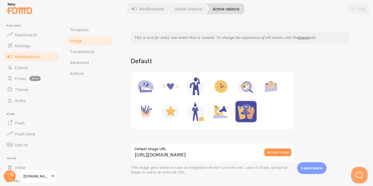
scroll to position [44, 0]
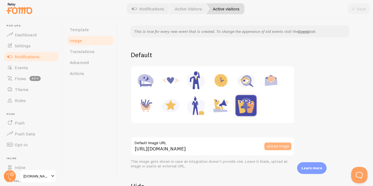
click at [275, 146] on button "upload image" at bounding box center [277, 146] width 27 height 8
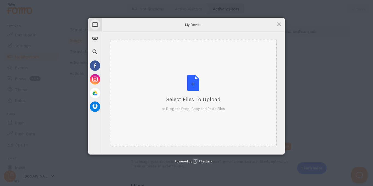
click at [191, 84] on div "Select Files to Upload or Drag and Drop, Copy and Paste Files" at bounding box center [193, 93] width 63 height 36
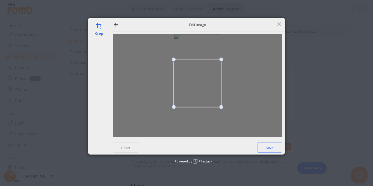
click at [202, 100] on span at bounding box center [198, 83] width 48 height 48
click at [219, 66] on span at bounding box center [217, 64] width 4 height 4
click at [207, 74] on span at bounding box center [197, 83] width 43 height 43
click at [175, 62] on span at bounding box center [175, 62] width 4 height 4
click at [189, 68] on span at bounding box center [197, 82] width 43 height 43
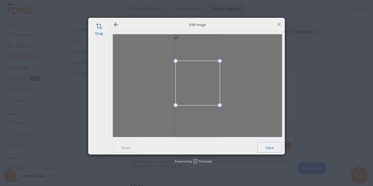
click at [220, 103] on span at bounding box center [220, 105] width 4 height 4
click at [188, 72] on span at bounding box center [197, 83] width 44 height 44
click at [197, 90] on span at bounding box center [197, 83] width 44 height 44
click at [174, 62] on span at bounding box center [175, 61] width 4 height 4
click at [203, 91] on span at bounding box center [196, 84] width 44 height 44
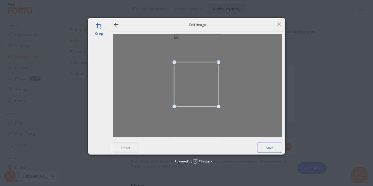
click at [210, 97] on span at bounding box center [196, 84] width 44 height 44
click at [268, 148] on span "Save" at bounding box center [269, 147] width 25 height 10
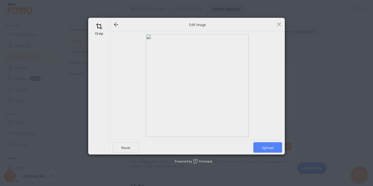
click at [265, 146] on span "Upload" at bounding box center [267, 147] width 29 height 10
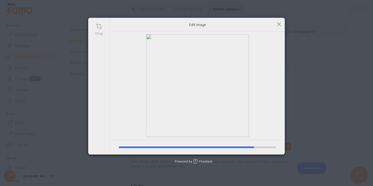
type input "https://process.filestackapi.com/ApqhzE1ldTzuKSj33adqez/resize=width:170,height…"
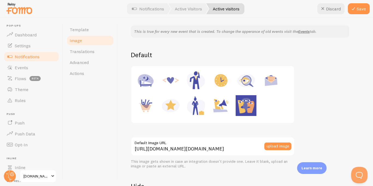
click at [328, 126] on div "This is true for every new event that is created. To change the apperance of ol…" at bounding box center [245, 127] width 229 height 204
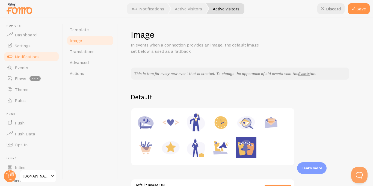
scroll to position [0, 0]
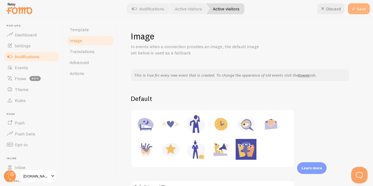
click at [356, 11] on button "Save" at bounding box center [359, 8] width 22 height 11
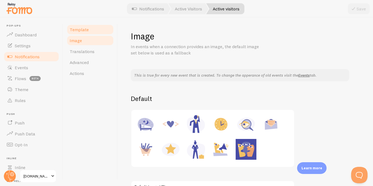
click at [79, 30] on span "Template" at bounding box center [79, 29] width 19 height 5
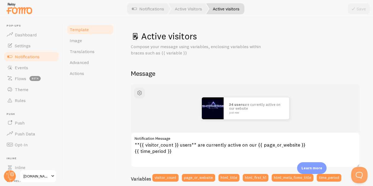
click at [131, 129] on div "34 users are currently active on our website just now" at bounding box center [245, 108] width 229 height 48
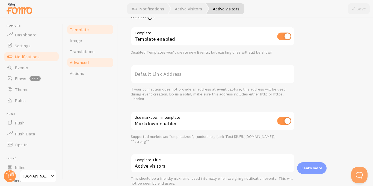
scroll to position [176, 0]
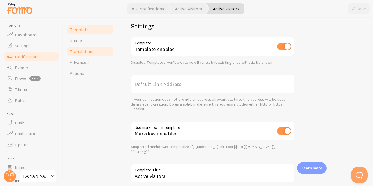
click at [83, 52] on span "Translations" at bounding box center [82, 51] width 25 height 5
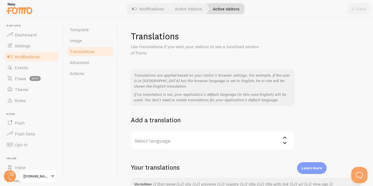
click at [123, 86] on div "Translations Use translations if you wish your visitors to see a localized vers…" at bounding box center [245, 101] width 255 height 168
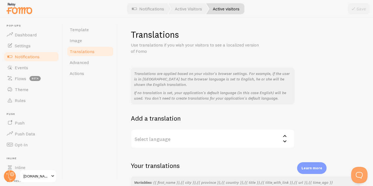
scroll to position [1, 0]
click at [173, 142] on label "Select language" at bounding box center [213, 138] width 164 height 19
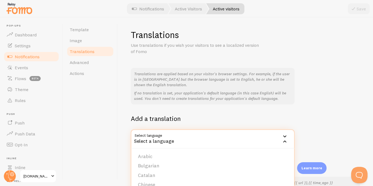
click at [113, 134] on div "Template Image Translations Advanced Actions" at bounding box center [90, 101] width 55 height 168
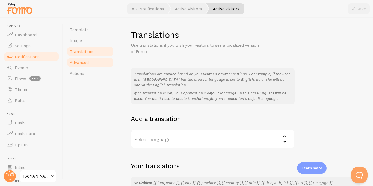
click at [91, 62] on link "Advanced" at bounding box center [90, 62] width 48 height 11
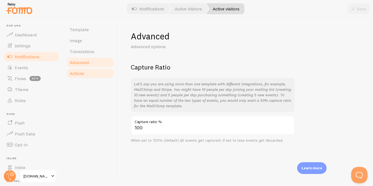
click at [87, 75] on link "Actions" at bounding box center [90, 73] width 48 height 11
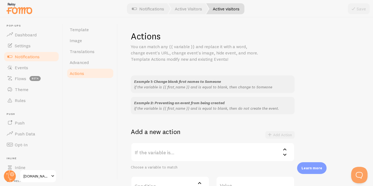
click at [118, 96] on div "Actions You can match any {{ variable }} and replace it with a word, change eve…" at bounding box center [245, 101] width 255 height 168
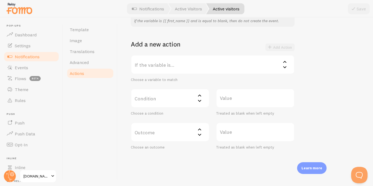
scroll to position [98, 0]
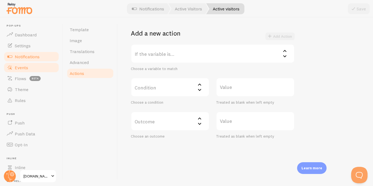
click at [17, 66] on span "Events" at bounding box center [21, 67] width 13 height 5
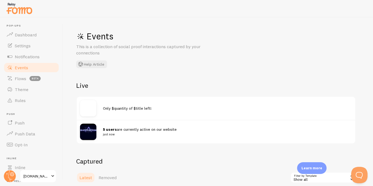
click at [132, 85] on h2 "Live" at bounding box center [216, 85] width 280 height 8
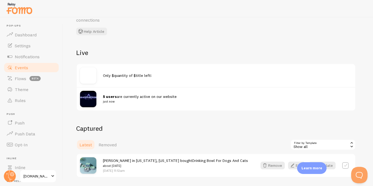
scroll to position [44, 0]
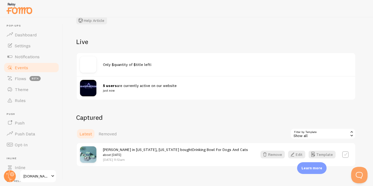
click at [216, 155] on small "about [DATE]" at bounding box center [175, 154] width 145 height 5
click at [349, 156] on div "Remove Edit Template" at bounding box center [304, 154] width 95 height 8
click at [346, 156] on label at bounding box center [345, 154] width 7 height 7
click at [297, 134] on button "Select None" at bounding box center [298, 134] width 25 height 8
checkbox input "false"
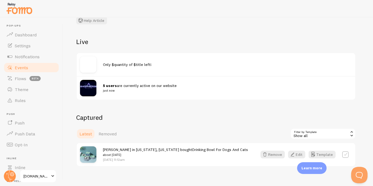
click at [313, 134] on div "Show all" at bounding box center [323, 133] width 66 height 11
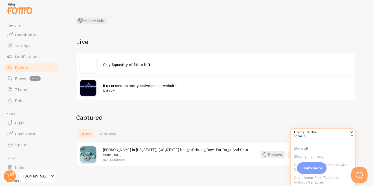
click at [269, 174] on div "Events This is a collection of social proof interactions captured by your conne…" at bounding box center [218, 101] width 310 height 168
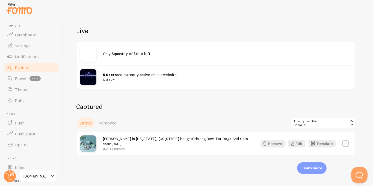
scroll to position [56, 0]
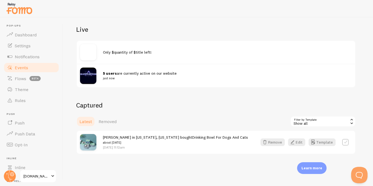
click at [303, 120] on div "Show all" at bounding box center [323, 121] width 66 height 11
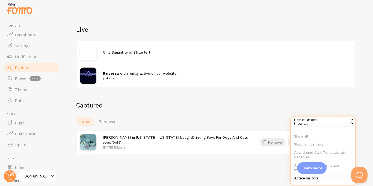
click at [298, 177] on li "Active visitors" at bounding box center [323, 178] width 64 height 8
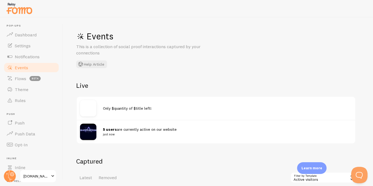
click at [266, 163] on h2 "Captured" at bounding box center [216, 161] width 280 height 8
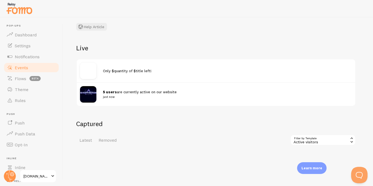
scroll to position [56, 0]
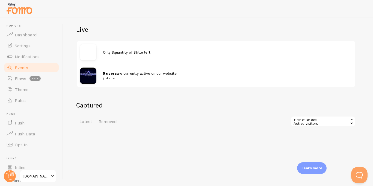
click at [322, 123] on div "Active visitors" at bounding box center [323, 121] width 66 height 11
click at [322, 137] on li "Show all" at bounding box center [323, 136] width 64 height 8
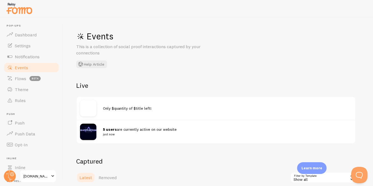
click at [277, 140] on div "5 users are currently active on our website just now" at bounding box center [216, 131] width 278 height 23
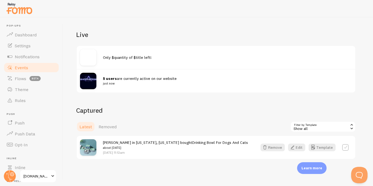
scroll to position [56, 0]
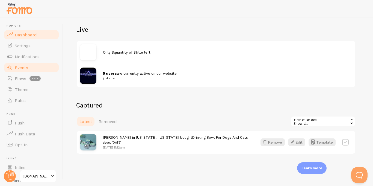
click at [9, 35] on span at bounding box center [10, 34] width 7 height 7
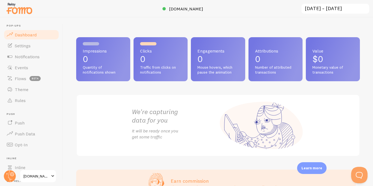
click at [114, 93] on div "Impressions 0 Quantity of notifications shown Clicks 0 Traffic from clicks on n…" at bounding box center [218, 96] width 284 height 119
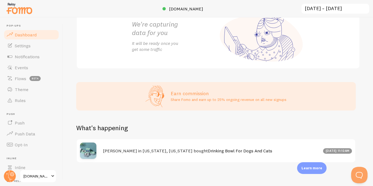
scroll to position [90, 0]
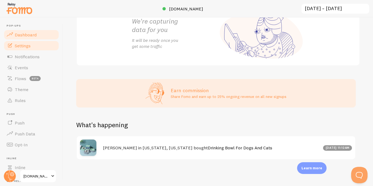
click at [38, 44] on link "Settings" at bounding box center [31, 45] width 56 height 11
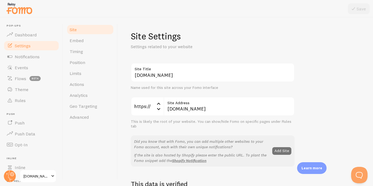
click at [129, 77] on div "Site Settings Settings related to your website Shopmerge.site Site Title Name u…" at bounding box center [245, 101] width 255 height 168
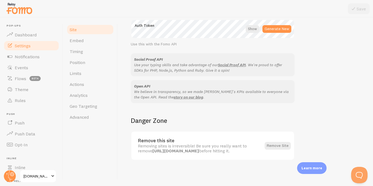
scroll to position [330, 0]
click at [90, 39] on link "Embed" at bounding box center [90, 40] width 48 height 11
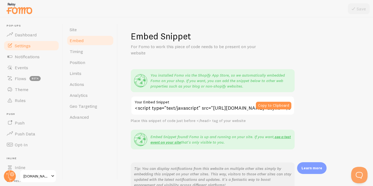
click at [121, 57] on div "Embed Snippet For Fomo to work this piece of code needs to be present on your w…" at bounding box center [245, 101] width 255 height 168
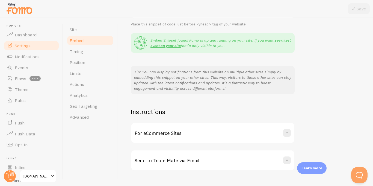
scroll to position [107, 0]
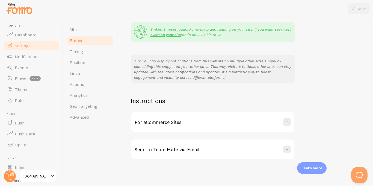
click at [283, 125] on div "For eCommerce Sites" at bounding box center [212, 122] width 163 height 20
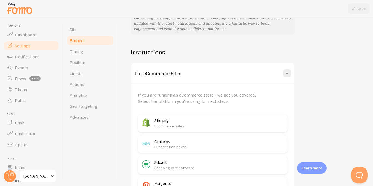
scroll to position [162, 0]
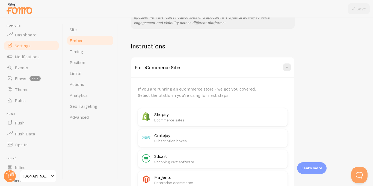
click at [188, 113] on h2 "Shopify" at bounding box center [219, 114] width 130 height 6
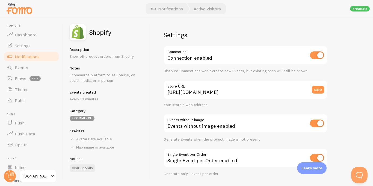
click at [156, 115] on div "Settings Connection Connection enabled Disabled Connections won't create new Ev…" at bounding box center [261, 101] width 223 height 168
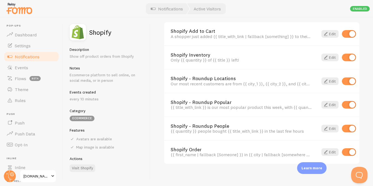
scroll to position [413, 0]
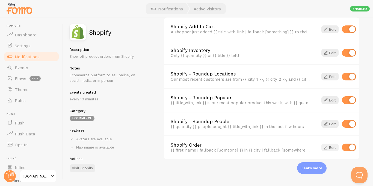
click at [330, 147] on link "Edit" at bounding box center [329, 147] width 17 height 8
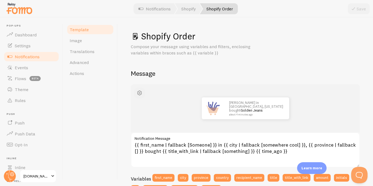
click at [138, 93] on span "button" at bounding box center [139, 93] width 7 height 7
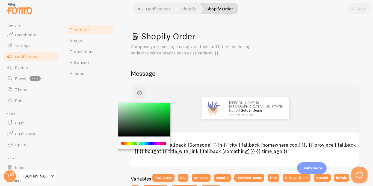
click at [138, 143] on div "Chrome color picker" at bounding box center [143, 143] width 43 height 3
click at [150, 124] on div "Chrome color picker" at bounding box center [139, 120] width 61 height 34
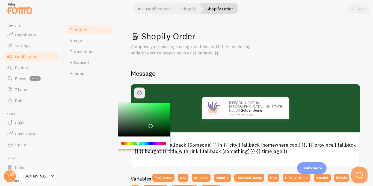
click at [146, 142] on div "Chrome color picker" at bounding box center [143, 143] width 43 height 3
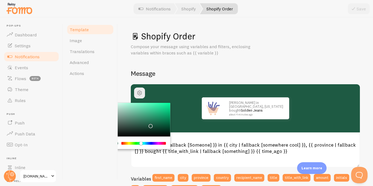
click at [141, 142] on div "Chrome color picker" at bounding box center [143, 143] width 43 height 3
click at [154, 143] on div "Chrome color picker" at bounding box center [143, 143] width 43 height 3
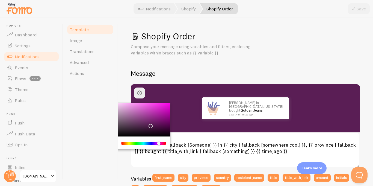
click at [159, 142] on div "Chrome color picker" at bounding box center [143, 143] width 43 height 3
click at [144, 142] on div "Chrome color picker" at bounding box center [143, 143] width 43 height 3
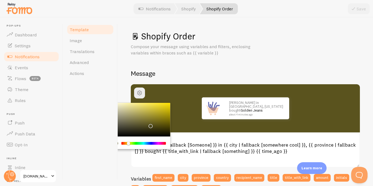
click at [128, 142] on div "Chrome color picker" at bounding box center [143, 143] width 43 height 3
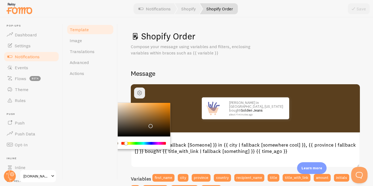
click at [126, 142] on div "Chrome color picker" at bounding box center [143, 143] width 43 height 3
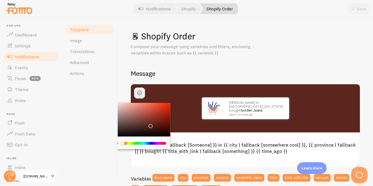
click at [123, 142] on div "Chrome color picker" at bounding box center [143, 143] width 43 height 3
click at [130, 143] on div "Chrome color picker" at bounding box center [143, 143] width 43 height 3
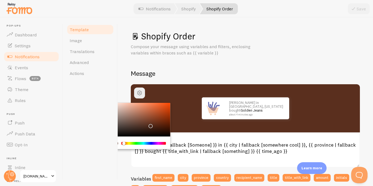
click at [124, 143] on div "Chrome color picker" at bounding box center [143, 143] width 43 height 3
click at [128, 119] on div "Chrome color picker" at bounding box center [139, 120] width 61 height 34
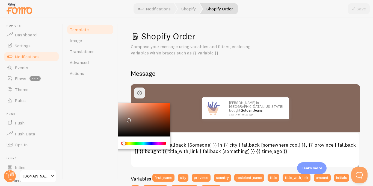
click at [136, 115] on div "Chrome color picker" at bounding box center [139, 120] width 61 height 34
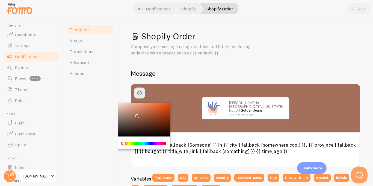
click at [147, 115] on div "Chrome color picker" at bounding box center [139, 120] width 61 height 34
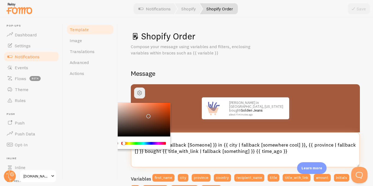
click at [152, 164] on textarea "{{ first_name | fallback [Someone] }} in {{ city | fallback [somewhere cool] }}…" at bounding box center [245, 149] width 229 height 35
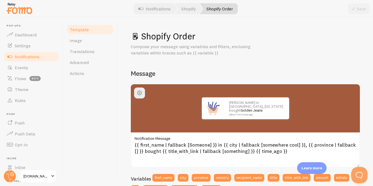
click at [120, 154] on div "Shopify Order Compose your message using variables and filters, enclosing varia…" at bounding box center [245, 101] width 255 height 168
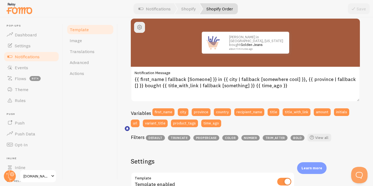
scroll to position [76, 0]
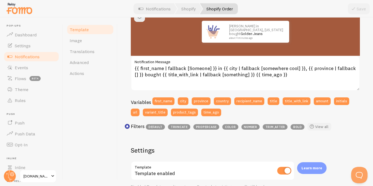
click at [318, 124] on link "View all" at bounding box center [319, 127] width 24 height 8
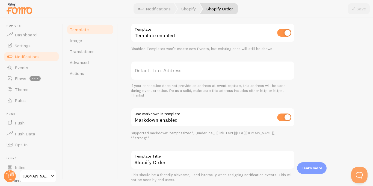
scroll to position [233, 0]
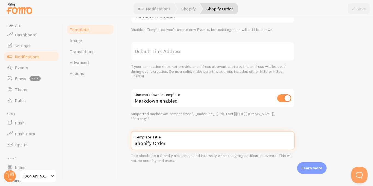
click at [189, 143] on input "Shopify Order" at bounding box center [213, 140] width 164 height 19
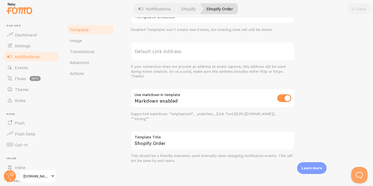
click at [209, 171] on div "Shopify Order Compose your message using variables and filters, enclosing varia…" at bounding box center [245, 101] width 255 height 168
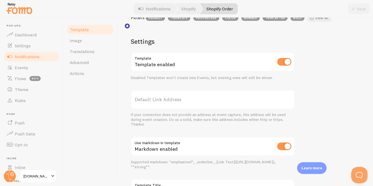
scroll to position [168, 0]
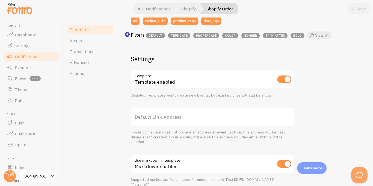
click at [143, 116] on label "Default Link Address" at bounding box center [213, 116] width 164 height 19
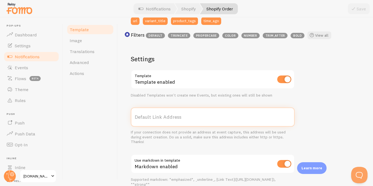
click at [143, 116] on input "Default Link Address" at bounding box center [213, 116] width 164 height 19
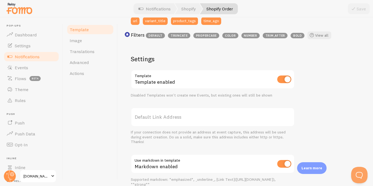
click at [115, 108] on div "Template Image Translations Advanced Actions" at bounding box center [90, 101] width 55 height 168
click at [123, 107] on div "Shopify Order Compose your message using variables and filters, enclosing varia…" at bounding box center [245, 101] width 255 height 168
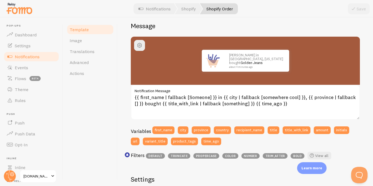
scroll to position [37, 0]
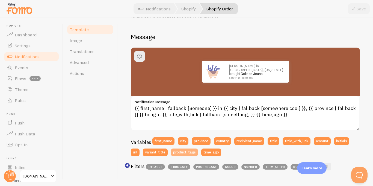
click at [184, 153] on button "product_tags" at bounding box center [184, 152] width 27 height 8
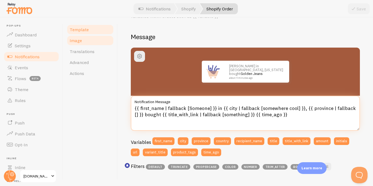
type textarea "{{ first_name | fallback [Someone] }} in {{ city | fallback [somewhere cool] }}…"
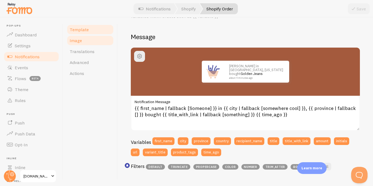
click at [83, 43] on link "Image" at bounding box center [90, 40] width 48 height 11
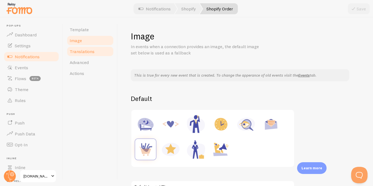
click at [82, 54] on span "Translations" at bounding box center [82, 51] width 25 height 5
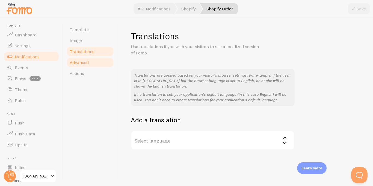
click at [81, 58] on link "Advanced" at bounding box center [90, 62] width 48 height 11
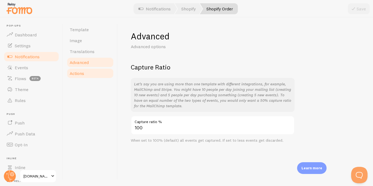
click at [81, 70] on link "Actions" at bounding box center [90, 73] width 48 height 11
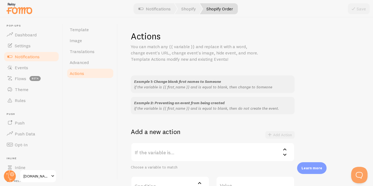
click at [117, 106] on div "Template Image Translations Advanced Actions" at bounding box center [90, 101] width 55 height 168
click at [115, 113] on div "Template Image Translations Advanced Actions" at bounding box center [90, 101] width 55 height 168
click at [109, 120] on div "Template Image Translations Advanced Actions" at bounding box center [90, 101] width 55 height 168
click at [186, 140] on div "Add a new action Add Action" at bounding box center [213, 134] width 164 height 15
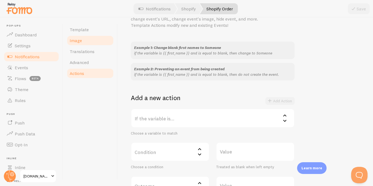
scroll to position [33, 0]
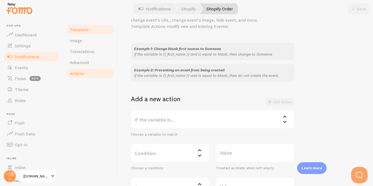
click at [78, 31] on span "Template" at bounding box center [79, 29] width 19 height 5
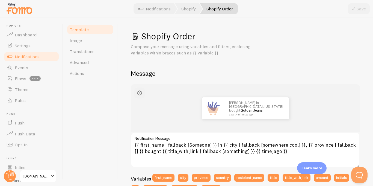
click at [138, 94] on span "button" at bounding box center [139, 93] width 7 height 7
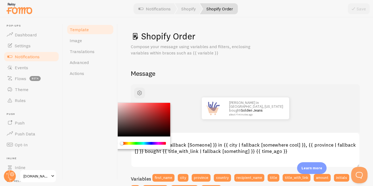
click at [136, 122] on div "Chrome color picker" at bounding box center [139, 120] width 61 height 34
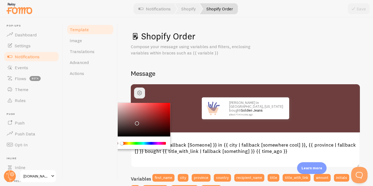
click at [151, 118] on div "Chrome color picker" at bounding box center [139, 120] width 61 height 34
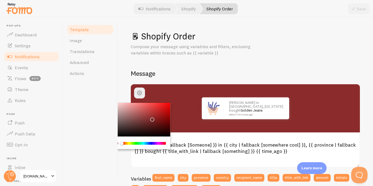
click at [145, 143] on div "Chrome color picker" at bounding box center [143, 143] width 43 height 3
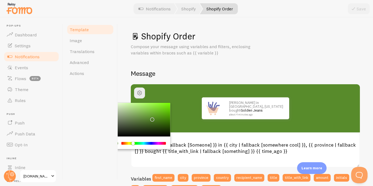
click at [133, 144] on div "Chrome color picker" at bounding box center [143, 143] width 43 height 3
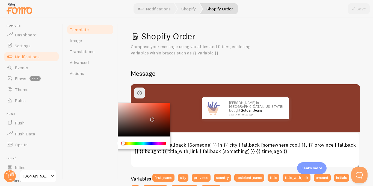
click at [123, 144] on div "Chrome color picker" at bounding box center [143, 143] width 43 height 3
click at [127, 125] on div "Chrome color picker" at bounding box center [139, 120] width 61 height 34
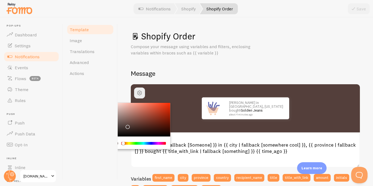
click at [128, 113] on div "Chrome color picker" at bounding box center [139, 120] width 61 height 34
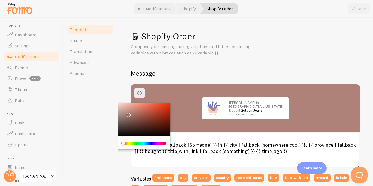
click at [127, 122] on div "Chrome color picker" at bounding box center [139, 120] width 61 height 34
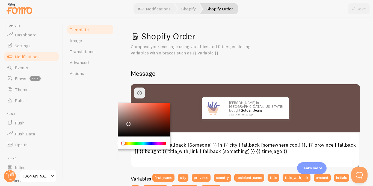
click at [106, 130] on div "Template Image Translations Advanced Actions" at bounding box center [90, 101] width 55 height 168
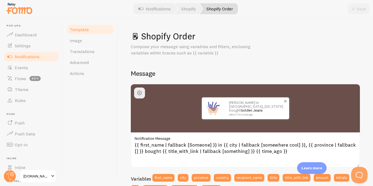
click at [225, 103] on div "John in San Francisco, California bought Golden Jeans about 4 minutes ago" at bounding box center [257, 108] width 66 height 22
click at [256, 113] on div "John in San Francisco, California bought Golden Jeans about 4 minutes ago" at bounding box center [245, 108] width 229 height 48
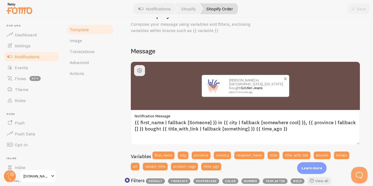
scroll to position [33, 0]
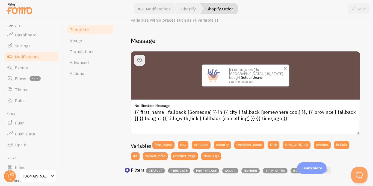
click at [211, 75] on img at bounding box center [213, 75] width 22 height 22
click at [211, 76] on img at bounding box center [213, 75] width 22 height 22
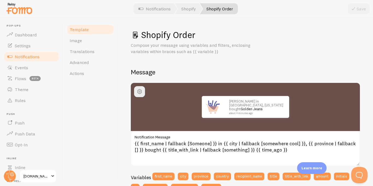
scroll to position [0, 0]
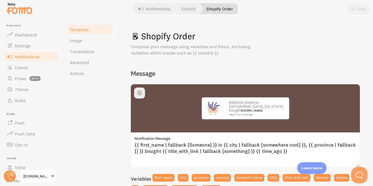
click at [353, 9] on div "Save" at bounding box center [359, 8] width 22 height 11
click at [347, 35] on h1 "Shopify Order" at bounding box center [245, 36] width 229 height 11
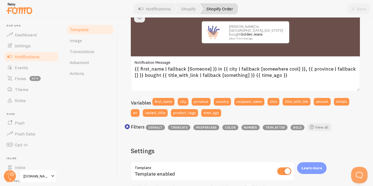
scroll to position [76, 0]
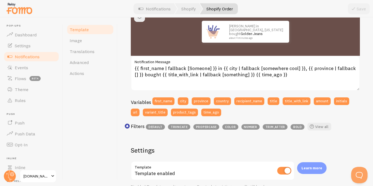
click at [266, 143] on div "John in San Francisco, California bought Golden Jeans about 4 minutes ago {{ fi…" at bounding box center [245, 164] width 229 height 312
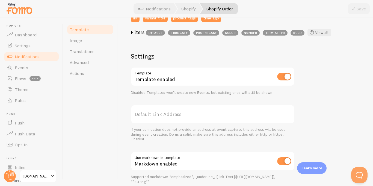
scroll to position [168, 0]
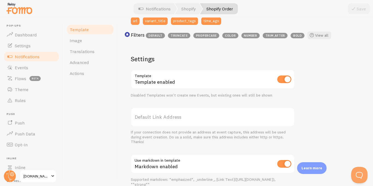
click at [136, 119] on label "Default Link Address" at bounding box center [213, 116] width 164 height 19
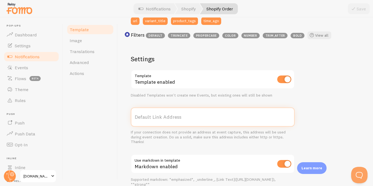
click at [136, 119] on input "Default Link Address" at bounding box center [213, 116] width 164 height 19
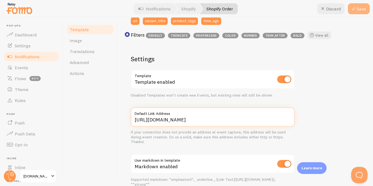
type input "[URL][DOMAIN_NAME]"
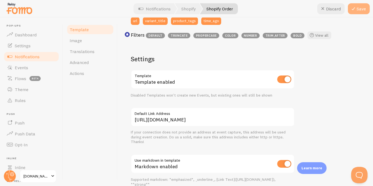
click at [356, 9] on icon at bounding box center [353, 8] width 7 height 7
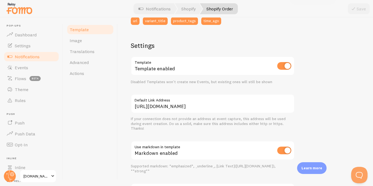
click at [326, 52] on div "John in San Francisco, California bought Golden Jeans about 4 minutes ago {{ fi…" at bounding box center [245, 65] width 229 height 299
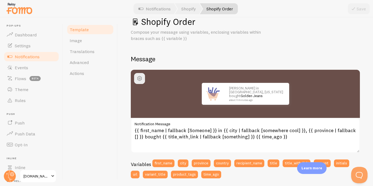
scroll to position [12, 0]
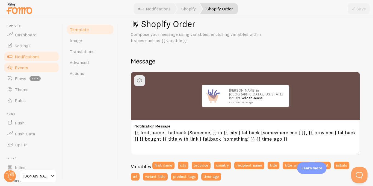
click at [23, 67] on span "Events" at bounding box center [21, 67] width 13 height 5
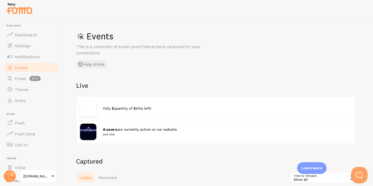
click at [154, 85] on h2 "Live" at bounding box center [216, 85] width 280 height 8
click at [164, 85] on h2 "Live" at bounding box center [216, 85] width 280 height 8
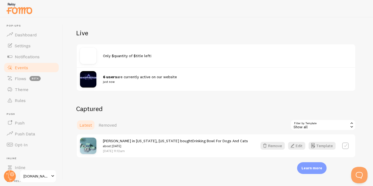
scroll to position [56, 0]
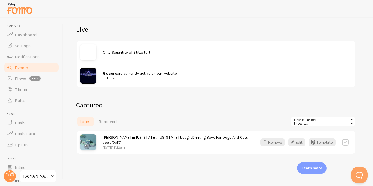
click at [86, 122] on span "Latest" at bounding box center [85, 120] width 13 height 5
click at [86, 137] on img at bounding box center [88, 142] width 16 height 16
click at [125, 139] on span "Rizalinda Valera in washington, California bought Drinking Bowl For Dogs And Ca…" at bounding box center [175, 140] width 145 height 10
click at [156, 149] on p "Aug 25th @ 11:12am" at bounding box center [175, 147] width 145 height 5
click at [25, 78] on span "Flows" at bounding box center [20, 78] width 11 height 5
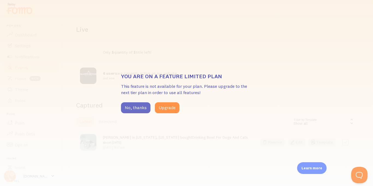
click at [137, 111] on button "No, thanks" at bounding box center [135, 107] width 29 height 11
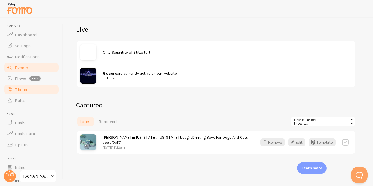
click at [20, 88] on span "Theme" at bounding box center [22, 89] width 14 height 5
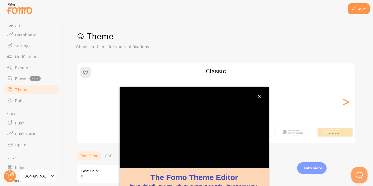
scroll to position [9, 0]
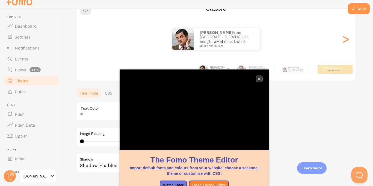
click at [259, 79] on icon "close," at bounding box center [259, 78] width 3 height 3
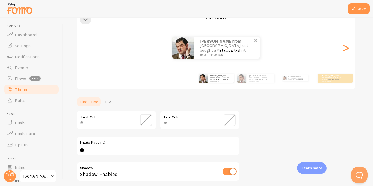
click at [196, 52] on div "[PERSON_NAME] from [GEOGRAPHIC_DATA] just bought a Metallica t-shirt about 4 mi…" at bounding box center [227, 48] width 66 height 22
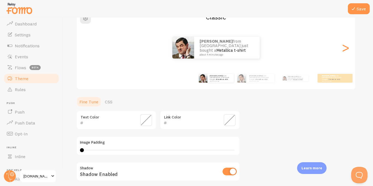
scroll to position [22, 0]
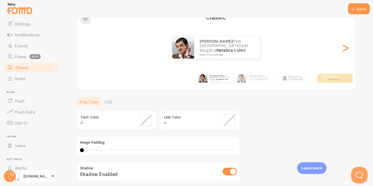
click at [216, 96] on ul "Fine Tune CSS" at bounding box center [158, 101] width 164 height 11
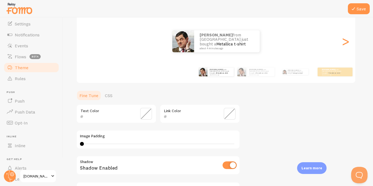
scroll to position [54, 0]
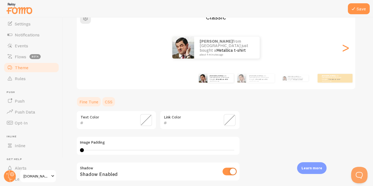
click at [105, 102] on link "CSS" at bounding box center [109, 101] width 14 height 11
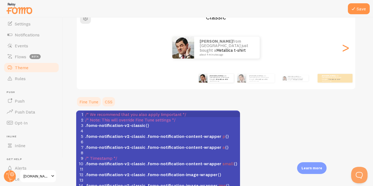
click at [96, 103] on link "Fine Tune" at bounding box center [88, 101] width 25 height 11
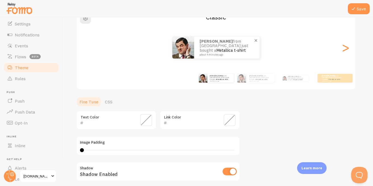
click at [186, 53] on img at bounding box center [183, 48] width 22 height 22
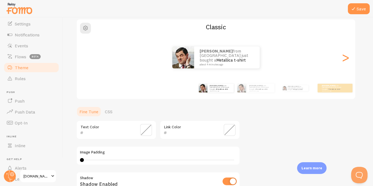
scroll to position [43, 0]
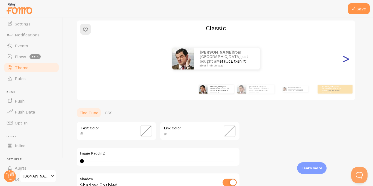
click at [346, 63] on div ">" at bounding box center [345, 58] width 7 height 39
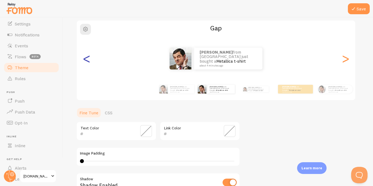
click at [88, 58] on div "<" at bounding box center [86, 58] width 7 height 39
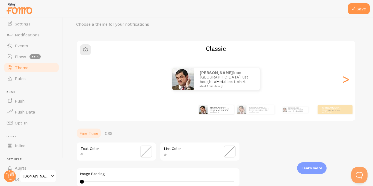
scroll to position [21, 0]
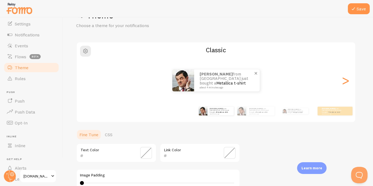
click at [185, 82] on img at bounding box center [183, 80] width 22 height 22
click at [256, 75] on span at bounding box center [255, 73] width 9 height 9
click at [256, 74] on span at bounding box center [255, 73] width 9 height 9
click at [346, 84] on div ">" at bounding box center [345, 80] width 7 height 39
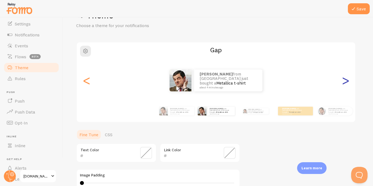
click at [346, 84] on div ">" at bounding box center [345, 80] width 7 height 39
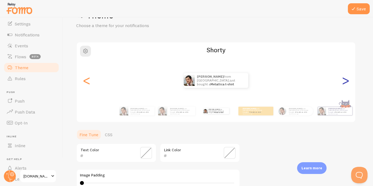
click at [346, 85] on div ">" at bounding box center [345, 80] width 7 height 39
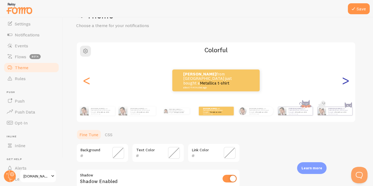
click at [346, 85] on div ">" at bounding box center [345, 80] width 7 height 39
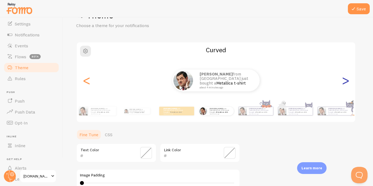
click at [346, 86] on div ">" at bounding box center [345, 80] width 7 height 39
type input "0"
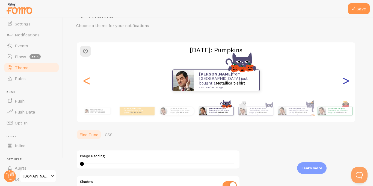
click at [346, 87] on div ">" at bounding box center [345, 80] width 7 height 39
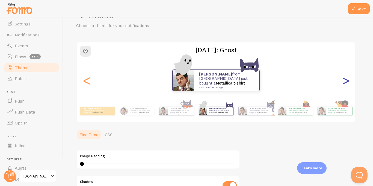
click at [346, 87] on div ">" at bounding box center [345, 80] width 7 height 39
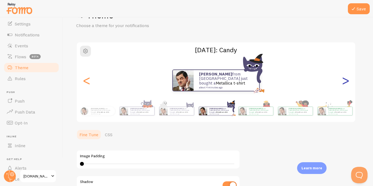
click at [346, 87] on div ">" at bounding box center [345, 80] width 7 height 39
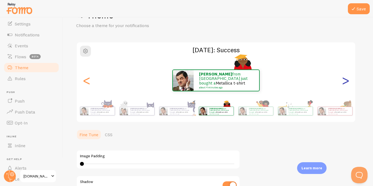
click at [346, 87] on div ">" at bounding box center [345, 80] width 7 height 39
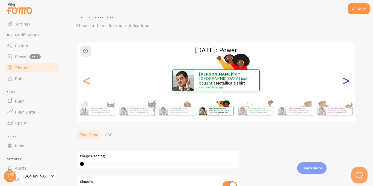
click at [346, 87] on div ">" at bounding box center [345, 80] width 7 height 39
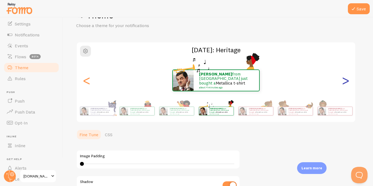
click at [346, 87] on div ">" at bounding box center [345, 80] width 7 height 39
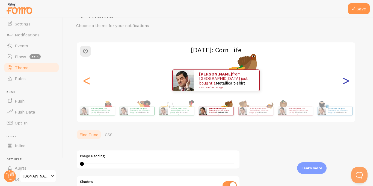
click at [346, 88] on div ">" at bounding box center [345, 80] width 7 height 39
click at [347, 88] on div ">" at bounding box center [345, 80] width 7 height 39
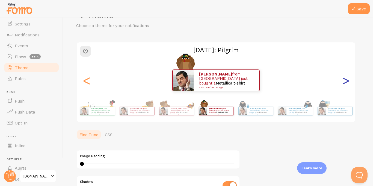
click at [346, 82] on div ">" at bounding box center [345, 80] width 7 height 39
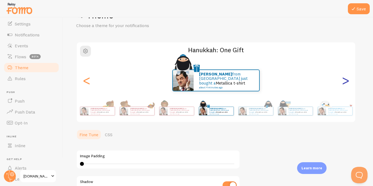
click at [346, 83] on div ">" at bounding box center [345, 80] width 7 height 39
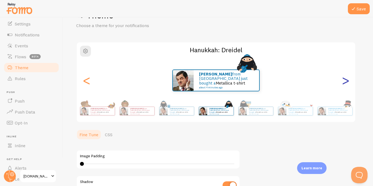
click at [342, 80] on div ">" at bounding box center [345, 80] width 7 height 39
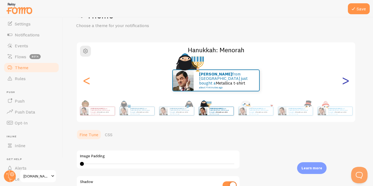
click at [344, 82] on div ">" at bounding box center [345, 80] width 7 height 39
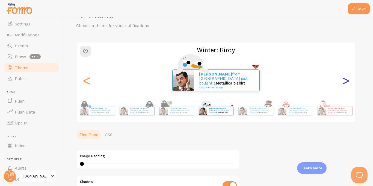
click at [344, 82] on div ">" at bounding box center [345, 80] width 7 height 39
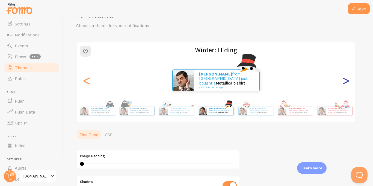
click at [344, 82] on div ">" at bounding box center [345, 80] width 7 height 39
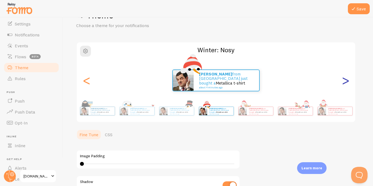
click at [344, 82] on div ">" at bounding box center [345, 80] width 7 height 39
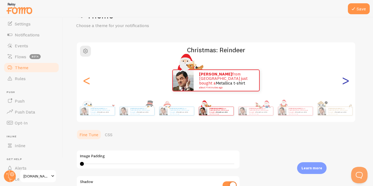
click at [344, 82] on div ">" at bounding box center [345, 80] width 7 height 39
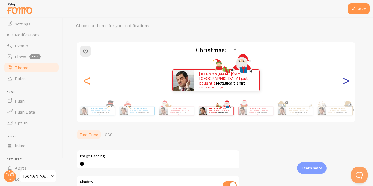
click at [344, 82] on div ">" at bounding box center [345, 80] width 7 height 39
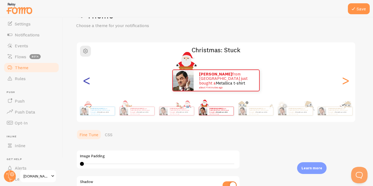
click at [84, 80] on div "<" at bounding box center [86, 80] width 7 height 39
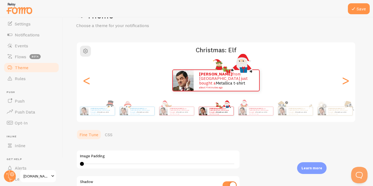
click at [340, 84] on div "[PERSON_NAME] from [GEOGRAPHIC_DATA] just bought a Metallica t-shirt about 4 mi…" at bounding box center [216, 80] width 278 height 22
click at [347, 82] on div ">" at bounding box center [345, 80] width 7 height 39
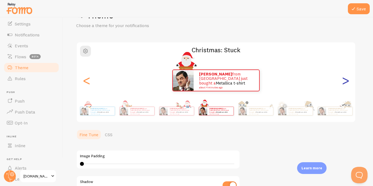
click at [347, 82] on div ">" at bounding box center [345, 80] width 7 height 39
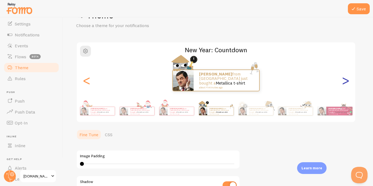
click at [347, 82] on div ">" at bounding box center [345, 80] width 7 height 39
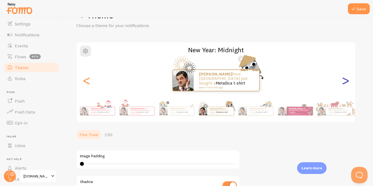
click at [347, 82] on div ">" at bounding box center [345, 80] width 7 height 39
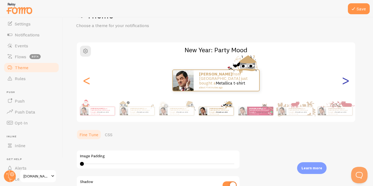
click at [347, 82] on div ">" at bounding box center [345, 80] width 7 height 39
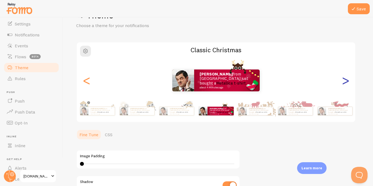
click at [346, 81] on div ">" at bounding box center [345, 80] width 7 height 39
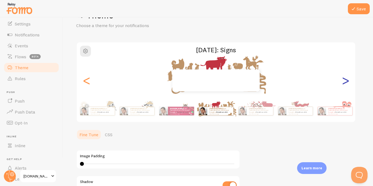
click at [346, 81] on div ">" at bounding box center [345, 80] width 7 height 39
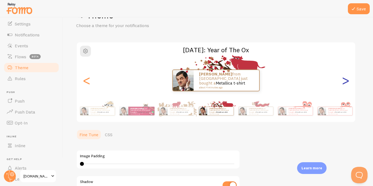
click at [346, 81] on div ">" at bounding box center [345, 80] width 7 height 39
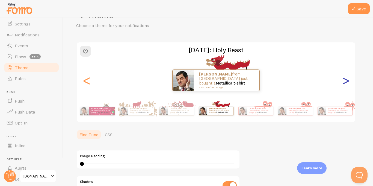
click at [346, 82] on div ">" at bounding box center [345, 80] width 7 height 39
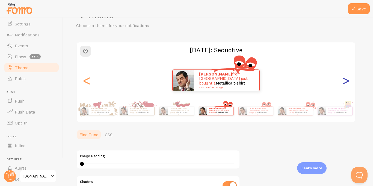
click at [346, 82] on div ">" at bounding box center [345, 80] width 7 height 39
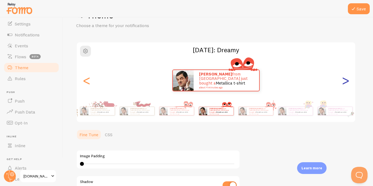
click at [346, 82] on div ">" at bounding box center [345, 80] width 7 height 39
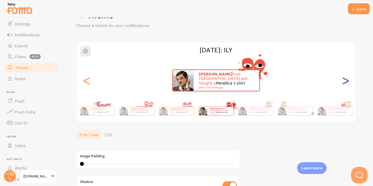
click at [346, 82] on div ">" at bounding box center [345, 80] width 7 height 39
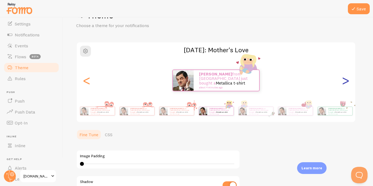
click at [346, 82] on div ">" at bounding box center [345, 80] width 7 height 39
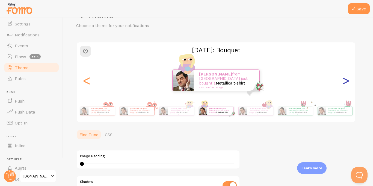
click at [346, 82] on div ">" at bounding box center [345, 80] width 7 height 39
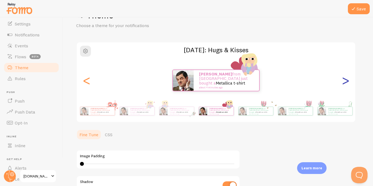
click at [346, 82] on div ">" at bounding box center [345, 80] width 7 height 39
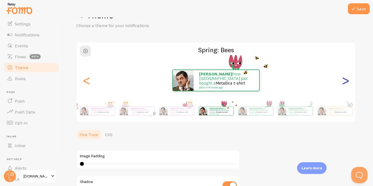
click at [346, 82] on div ">" at bounding box center [345, 80] width 7 height 39
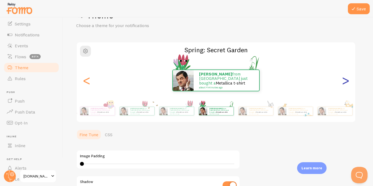
click at [346, 82] on div ">" at bounding box center [345, 80] width 7 height 39
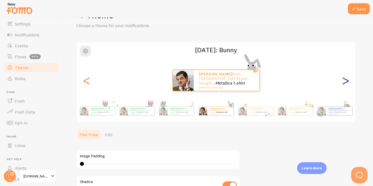
click at [346, 82] on div ">" at bounding box center [345, 80] width 7 height 39
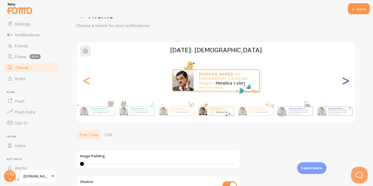
click at [346, 82] on div ">" at bounding box center [345, 80] width 7 height 39
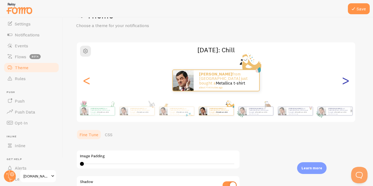
click at [346, 82] on div ">" at bounding box center [345, 80] width 7 height 39
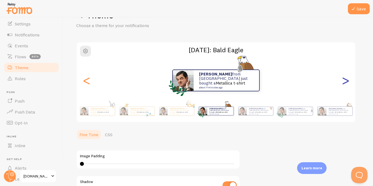
click at [346, 82] on div ">" at bounding box center [345, 80] width 7 height 39
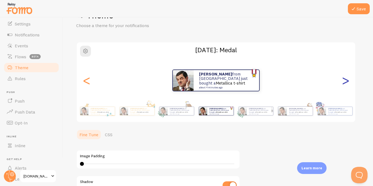
click at [346, 82] on div ">" at bounding box center [345, 80] width 7 height 39
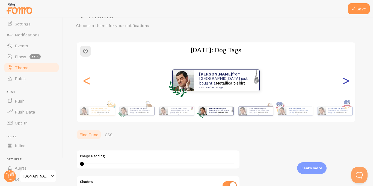
click at [346, 82] on div ">" at bounding box center [345, 80] width 7 height 39
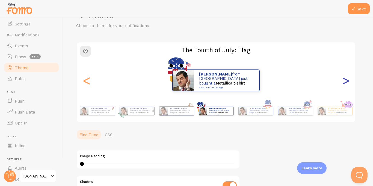
click at [346, 82] on div ">" at bounding box center [345, 80] width 7 height 39
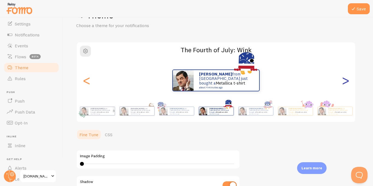
click at [346, 82] on div ">" at bounding box center [345, 80] width 7 height 39
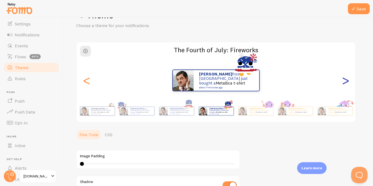
click at [346, 82] on div ">" at bounding box center [345, 80] width 7 height 39
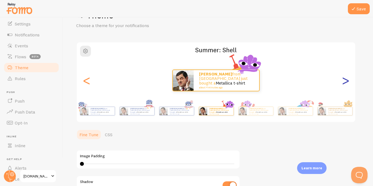
click at [346, 82] on div ">" at bounding box center [345, 80] width 7 height 39
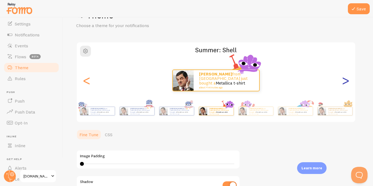
click at [346, 82] on div ">" at bounding box center [345, 80] width 7 height 39
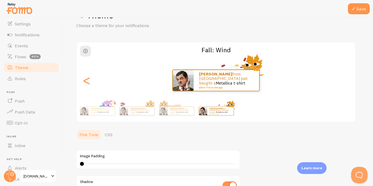
click at [346, 82] on div ">" at bounding box center [345, 80] width 7 height 39
click at [86, 82] on div "<" at bounding box center [86, 80] width 7 height 39
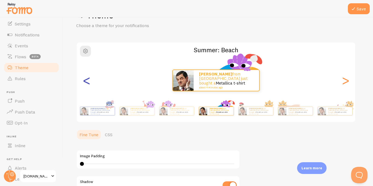
click at [86, 82] on div "<" at bounding box center [86, 80] width 7 height 39
click at [86, 83] on div "<" at bounding box center [86, 80] width 7 height 39
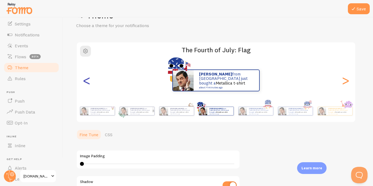
click at [86, 83] on div "<" at bounding box center [86, 80] width 7 height 39
click at [86, 84] on div "<" at bounding box center [86, 80] width 7 height 39
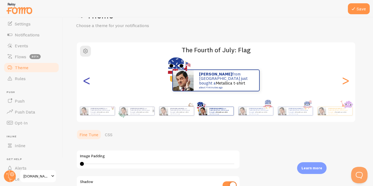
click at [86, 84] on div "<" at bounding box center [86, 80] width 7 height 39
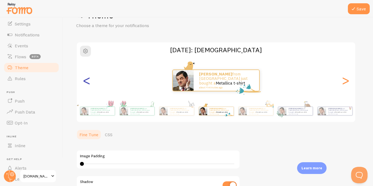
click at [86, 84] on div "<" at bounding box center [86, 80] width 7 height 39
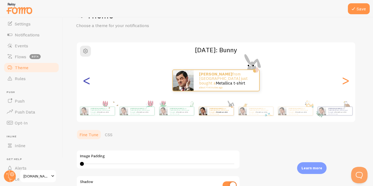
click at [86, 84] on div "<" at bounding box center [86, 80] width 7 height 39
click at [88, 80] on div "<" at bounding box center [86, 80] width 7 height 39
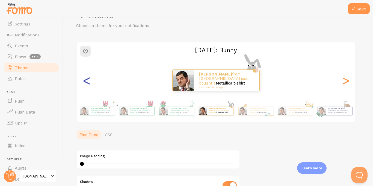
click at [88, 80] on div "<" at bounding box center [86, 80] width 7 height 39
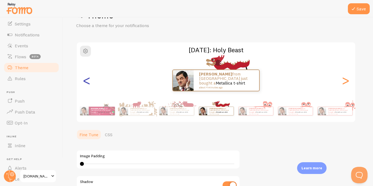
click at [88, 80] on div "<" at bounding box center [86, 80] width 7 height 39
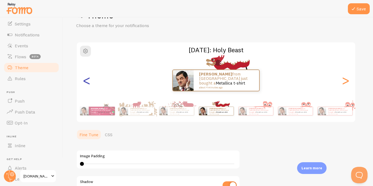
click at [88, 80] on div "<" at bounding box center [86, 80] width 7 height 39
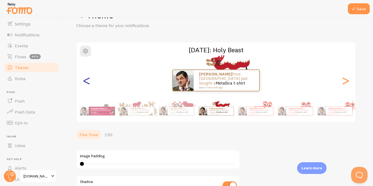
click at [88, 80] on div "<" at bounding box center [86, 80] width 7 height 39
click at [83, 83] on div "<" at bounding box center [86, 80] width 7 height 39
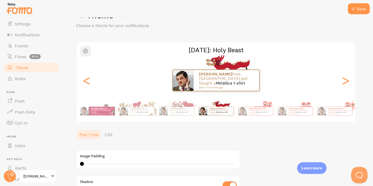
click at [83, 83] on div "<" at bounding box center [86, 80] width 7 height 39
click at [83, 81] on div "<" at bounding box center [86, 80] width 7 height 39
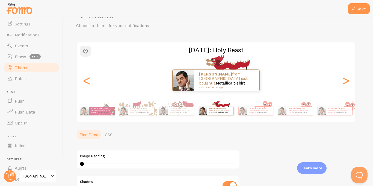
click at [89, 79] on div "<" at bounding box center [86, 80] width 7 height 39
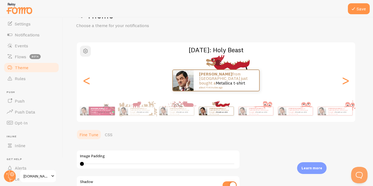
click at [89, 80] on div "<" at bounding box center [86, 80] width 7 height 39
click at [87, 82] on div "<" at bounding box center [86, 80] width 7 height 39
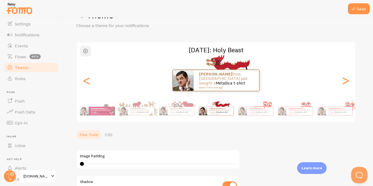
click at [87, 82] on div "<" at bounding box center [86, 80] width 7 height 39
click at [85, 51] on span "button" at bounding box center [85, 51] width 7 height 7
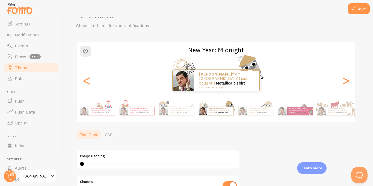
click at [155, 162] on div "0 0 - undefined" at bounding box center [158, 163] width 156 height 4
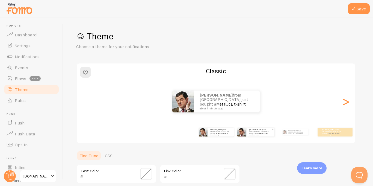
click at [248, 133] on div "[PERSON_NAME] from [GEOGRAPHIC_DATA] just bought a Metallica t-shirt about 4 mi…" at bounding box center [260, 131] width 27 height 9
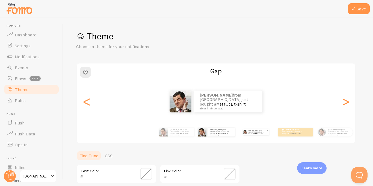
click at [265, 134] on p "[PERSON_NAME] from [GEOGRAPHIC_DATA] just bought a Metallica t-shirt about 4 mi…" at bounding box center [257, 132] width 18 height 6
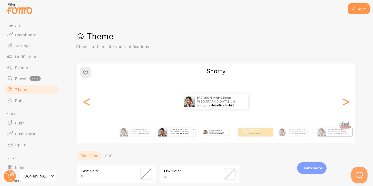
click at [187, 130] on p "[PERSON_NAME] from [GEOGRAPHIC_DATA] just bought a Metallica t-shirt about 4 mi…" at bounding box center [181, 131] width 23 height 7
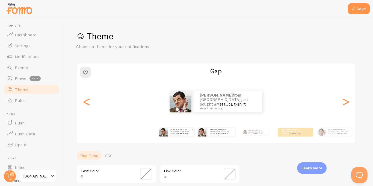
click at [175, 134] on small "about 4 minutes ago" at bounding box center [180, 134] width 21 height 1
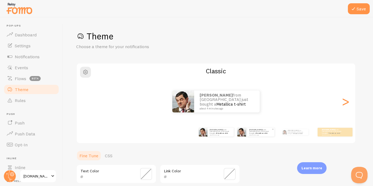
click at [256, 134] on small "about 4 minutes ago" at bounding box center [260, 134] width 22 height 1
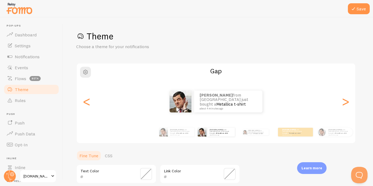
click at [260, 152] on div "Theme Choose a theme for your notifications Gap [PERSON_NAME] from [GEOGRAPHIC_…" at bounding box center [218, 160] width 284 height 259
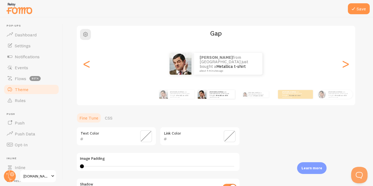
scroll to position [44, 0]
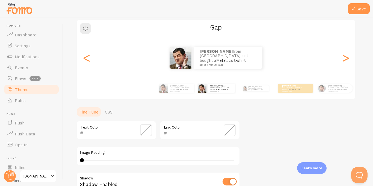
click at [146, 130] on span at bounding box center [146, 130] width 12 height 12
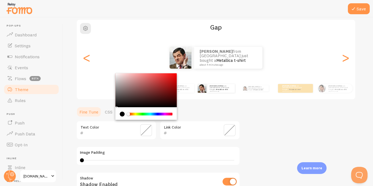
click at [142, 91] on div "Chrome color picker" at bounding box center [145, 90] width 61 height 34
click at [152, 113] on div "Chrome color picker" at bounding box center [150, 113] width 43 height 3
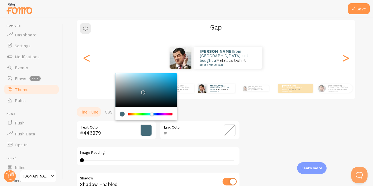
type input "444579"
click at [157, 113] on div "Chrome color picker" at bounding box center [150, 113] width 43 height 3
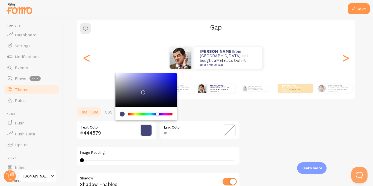
click at [229, 133] on span at bounding box center [230, 130] width 12 height 12
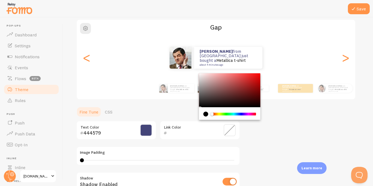
click at [220, 100] on div "Chrome color picker" at bounding box center [229, 90] width 61 height 34
click at [207, 114] on div "current color is #342222" at bounding box center [205, 113] width 5 height 5
click at [238, 83] on div "Chrome color picker" at bounding box center [229, 90] width 61 height 34
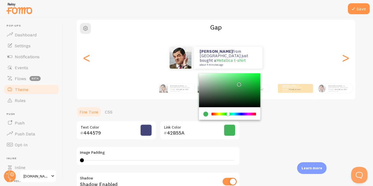
click at [228, 112] on div "Chrome color picker" at bounding box center [233, 113] width 43 height 3
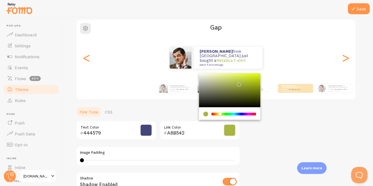
click at [220, 114] on div "Chrome color picker" at bounding box center [233, 113] width 43 height 3
click at [215, 113] on div "Chrome color picker" at bounding box center [233, 113] width 43 height 3
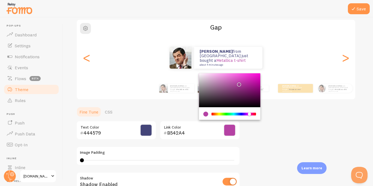
click at [249, 113] on div "Chrome color picker" at bounding box center [233, 113] width 43 height 3
click at [233, 113] on div "Chrome color picker" at bounding box center [233, 113] width 43 height 3
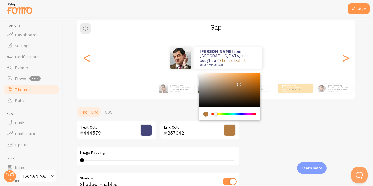
click at [216, 114] on div "Chrome color picker" at bounding box center [233, 113] width 43 height 3
click at [201, 75] on div "Chrome color picker" at bounding box center [229, 90] width 61 height 34
click at [222, 114] on div "Chrome color picker" at bounding box center [233, 113] width 43 height 3
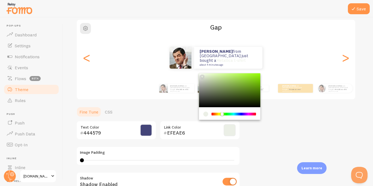
click at [225, 113] on div "Chrome color picker" at bounding box center [223, 114] width 3 height 4
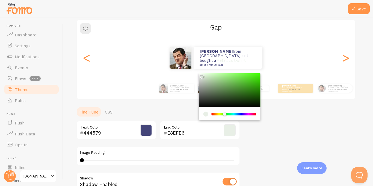
click at [220, 80] on div "Chrome color picker" at bounding box center [229, 90] width 61 height 34
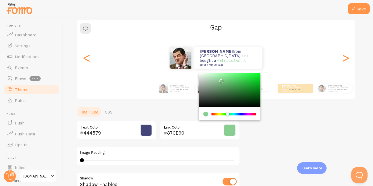
click at [227, 113] on div "Chrome color picker" at bounding box center [228, 114] width 3 height 4
click at [252, 79] on div "Chrome color picker" at bounding box center [229, 90] width 61 height 34
type input "1CD635"
click at [194, 146] on div "444579 Text Color 1CD635 Link Color Image Padding 0 0 - undefined Shadow Shadow…" at bounding box center [158, 172] width 164 height 105
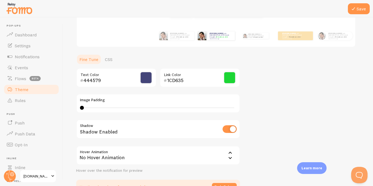
scroll to position [98, 0]
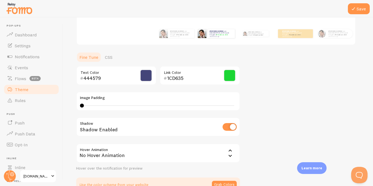
click at [272, 118] on div "Theme Choose a theme for your notifications Gap [PERSON_NAME] from [GEOGRAPHIC_…" at bounding box center [218, 61] width 284 height 259
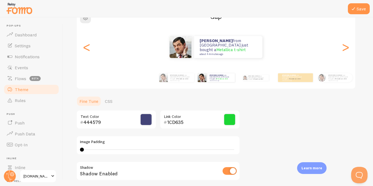
scroll to position [44, 0]
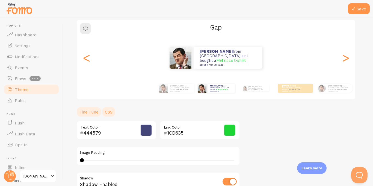
click at [111, 113] on link "CSS" at bounding box center [109, 111] width 14 height 11
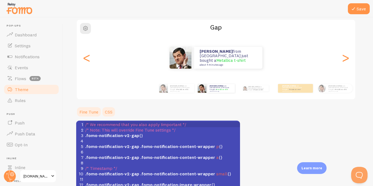
click at [94, 114] on link "Fine Tune" at bounding box center [88, 111] width 25 height 11
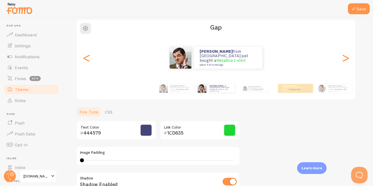
click at [281, 115] on div "Theme Choose a theme for your notifications Gap [PERSON_NAME] from [GEOGRAPHIC_…" at bounding box center [218, 116] width 284 height 259
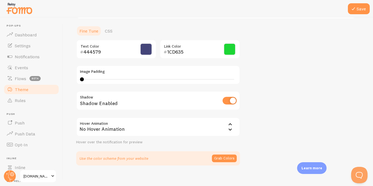
scroll to position [130, 0]
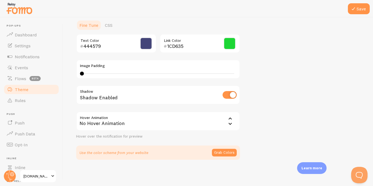
click at [231, 120] on icon at bounding box center [230, 118] width 7 height 7
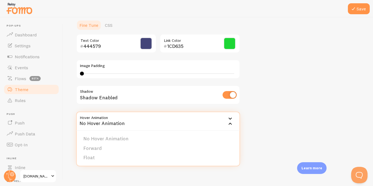
click at [255, 125] on div "Theme Choose a theme for your notifications Gap [PERSON_NAME] from [GEOGRAPHIC_…" at bounding box center [218, 29] width 284 height 259
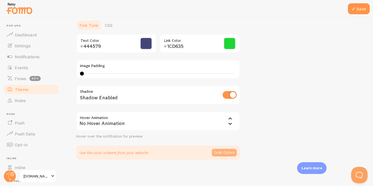
click at [223, 151] on button "Grab Colors" at bounding box center [224, 153] width 25 height 8
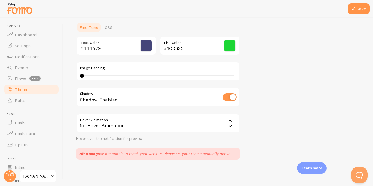
scroll to position [128, 0]
click at [281, 117] on div "Theme Choose a theme for your notifications Gap [PERSON_NAME] from [GEOGRAPHIC_…" at bounding box center [218, 31] width 284 height 257
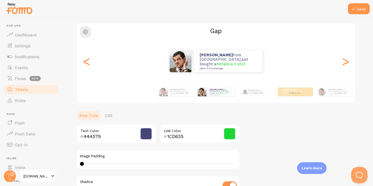
scroll to position [41, 0]
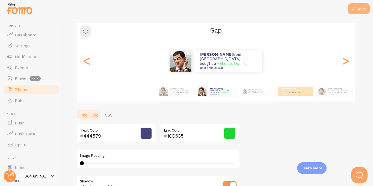
click at [355, 8] on icon at bounding box center [353, 8] width 7 height 7
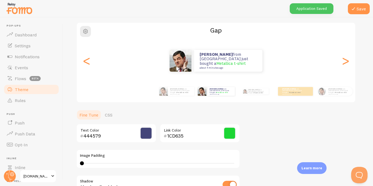
click at [309, 9] on div "Application Saved" at bounding box center [312, 8] width 44 height 11
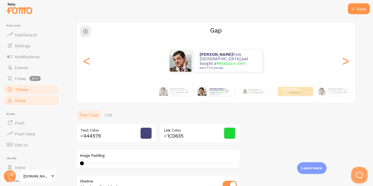
click at [22, 97] on span "Rules" at bounding box center [20, 99] width 11 height 5
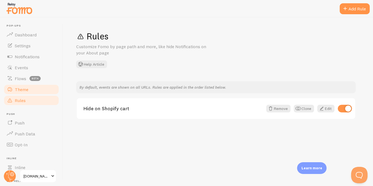
click at [24, 91] on span "Theme" at bounding box center [22, 89] width 14 height 5
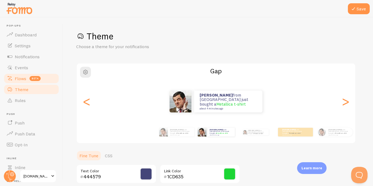
click at [22, 78] on span "Flows" at bounding box center [20, 78] width 11 height 5
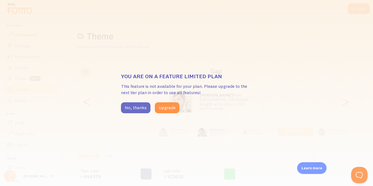
click at [128, 108] on button "No, thanks" at bounding box center [135, 107] width 29 height 11
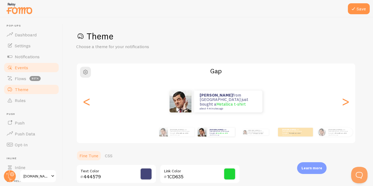
click at [33, 71] on link "Events" at bounding box center [31, 67] width 56 height 11
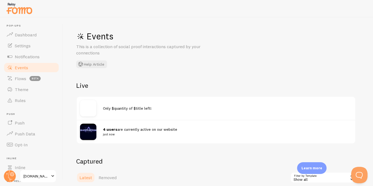
click at [216, 148] on div "Events This is a collection of social proof interactions captured by your conne…" at bounding box center [218, 101] width 310 height 168
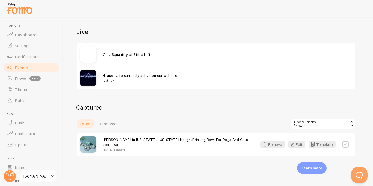
scroll to position [56, 0]
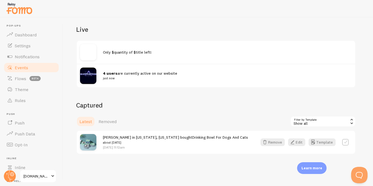
click at [84, 144] on img at bounding box center [88, 142] width 16 height 16
click at [298, 140] on button "Edit" at bounding box center [296, 142] width 17 height 8
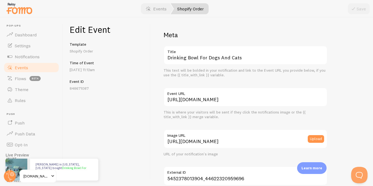
click at [52, 177] on span at bounding box center [52, 176] width 7 height 7
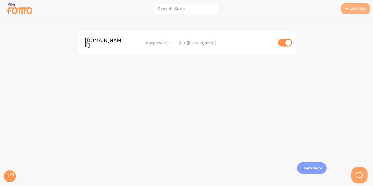
click at [355, 8] on link "Add Site" at bounding box center [355, 8] width 28 height 11
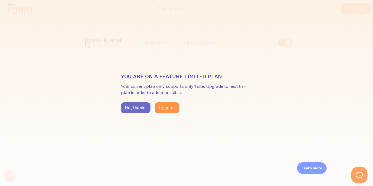
click at [132, 105] on button "No, thanks" at bounding box center [135, 107] width 29 height 11
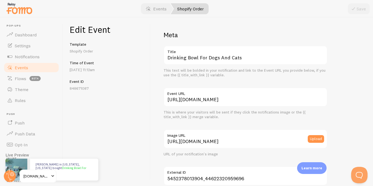
click at [156, 151] on div "Meta Drinking Bowl For Dogs And Cats Title This text will be bolded in your not…" at bounding box center [261, 101] width 223 height 168
click at [137, 147] on div "Edit Event Template Shopify Order Time of Event Aug 25th @ 11:12am Event ID 848…" at bounding box center [106, 101] width 87 height 168
click at [137, 150] on div "Edit Event Template Shopify Order Time of Event Aug 25th @ 11:12am Event ID 848…" at bounding box center [106, 101] width 87 height 168
click at [246, 155] on div "URL of your notification's image" at bounding box center [246, 154] width 164 height 5
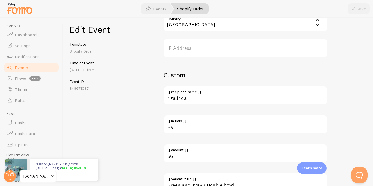
scroll to position [312, 0]
click at [117, 129] on div "Edit Event Template Shopify Order Time of Event Aug 25th @ 11:12am Event ID 848…" at bounding box center [106, 101] width 87 height 168
click at [90, 51] on p "Shopify Order" at bounding box center [107, 50] width 74 height 5
click at [93, 71] on p "[DATE] 11:12am" at bounding box center [107, 69] width 74 height 5
click at [191, 10] on link "Shopify Order" at bounding box center [190, 8] width 38 height 11
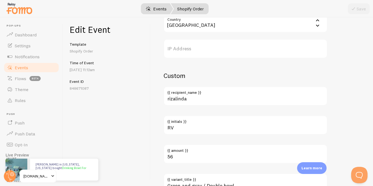
click at [166, 11] on link "Events" at bounding box center [156, 8] width 34 height 11
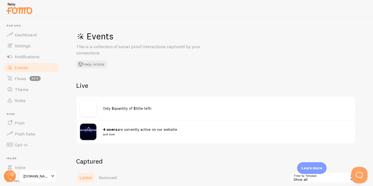
click at [195, 50] on p "This is a collection of social proof interactions captured by your connections" at bounding box center [141, 49] width 131 height 13
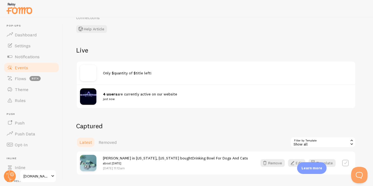
scroll to position [56, 0]
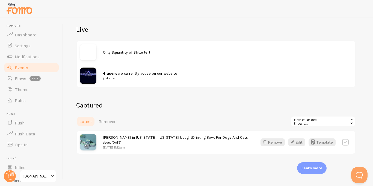
click at [92, 53] on img at bounding box center [88, 52] width 16 height 16
click at [345, 144] on label at bounding box center [345, 142] width 7 height 7
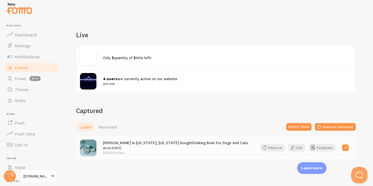
click at [344, 147] on label at bounding box center [345, 147] width 7 height 7
checkbox input "false"
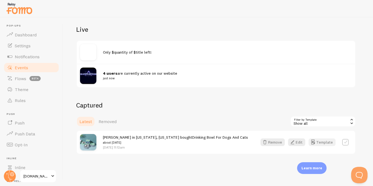
click at [321, 142] on button "Template" at bounding box center [322, 142] width 27 height 8
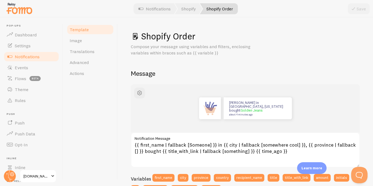
click at [365, 125] on div "Shopify Order Compose your message using variables and filters, enclosing varia…" at bounding box center [245, 101] width 255 height 168
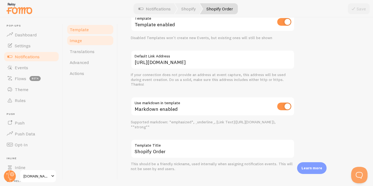
scroll to position [229, 0]
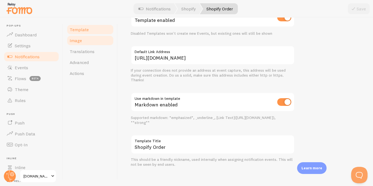
click at [83, 40] on link "Image" at bounding box center [90, 40] width 48 height 11
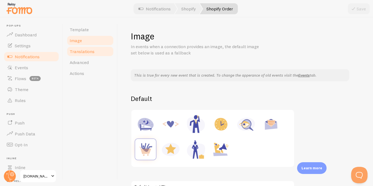
click at [87, 55] on link "Translations" at bounding box center [90, 51] width 48 height 11
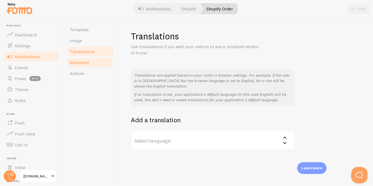
click at [84, 64] on span "Advanced" at bounding box center [79, 62] width 19 height 5
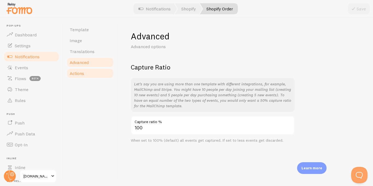
click at [80, 73] on span "Actions" at bounding box center [77, 72] width 14 height 5
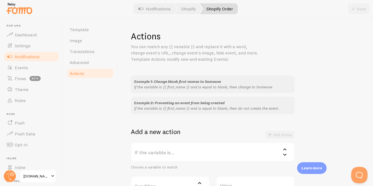
click at [103, 101] on div "Template Image Translations Advanced Actions" at bounding box center [90, 101] width 55 height 168
click at [118, 120] on div "Actions You can match any {{ variable }} and replace it with a word, change eve…" at bounding box center [245, 101] width 255 height 168
click at [126, 119] on div "Actions You can match any {{ variable }} and replace it with a word, change eve…" at bounding box center [245, 101] width 255 height 168
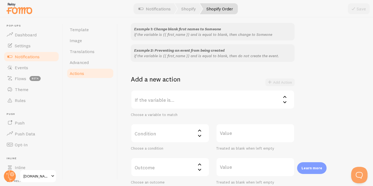
scroll to position [55, 0]
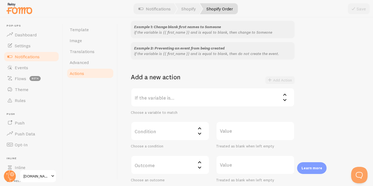
click at [162, 96] on label "If the variable is..." at bounding box center [213, 97] width 164 height 19
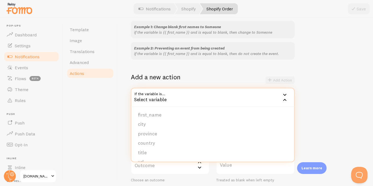
click at [124, 92] on div "Actions You can match any {{ variable }} and replace it with a word, change eve…" at bounding box center [245, 101] width 255 height 168
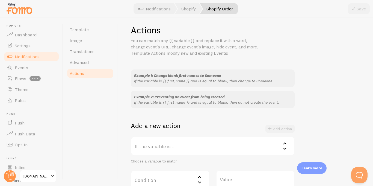
scroll to position [0, 0]
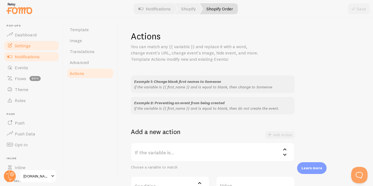
click at [17, 48] on link "Settings" at bounding box center [31, 45] width 56 height 11
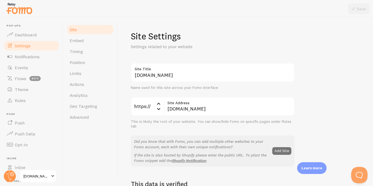
click at [120, 88] on div "Site Settings Settings related to your website Shopmerge.site Site Title Name u…" at bounding box center [245, 101] width 255 height 168
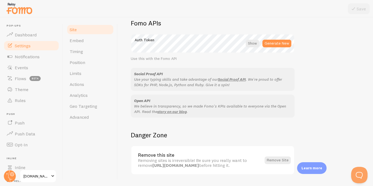
scroll to position [330, 0]
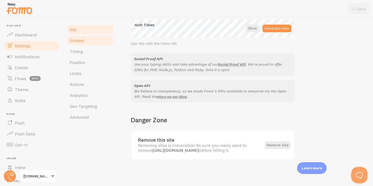
click at [75, 45] on link "Embed" at bounding box center [90, 40] width 48 height 11
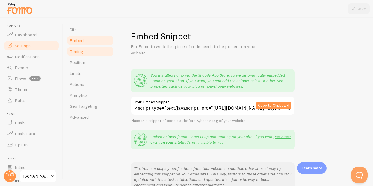
click at [77, 54] on span "Timing" at bounding box center [76, 51] width 13 height 5
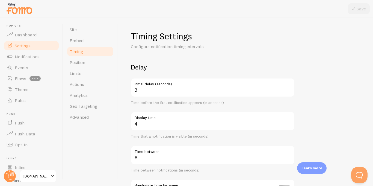
click at [122, 81] on div "Timing Settings Configure notification timing intervals Delay 3 Initial delay (…" at bounding box center [245, 101] width 255 height 168
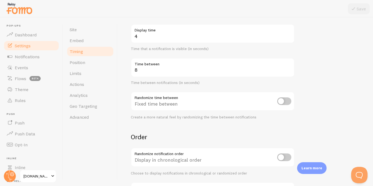
scroll to position [98, 0]
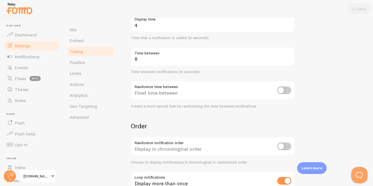
click at [283, 91] on input "checkbox" at bounding box center [284, 90] width 14 height 8
checkbox input "true"
click at [286, 149] on input "checkbox" at bounding box center [284, 146] width 14 height 8
checkbox input "true"
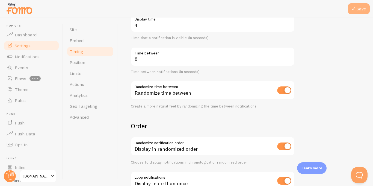
click at [362, 11] on button "Save" at bounding box center [359, 8] width 22 height 11
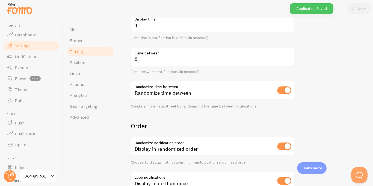
click at [317, 81] on form "Delay 3 Initial delay (seconds) Time before the first notification appears (in …" at bounding box center [245, 82] width 229 height 234
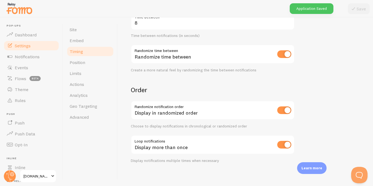
scroll to position [138, 0]
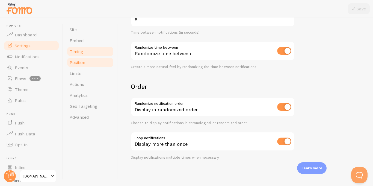
click at [81, 61] on span "Position" at bounding box center [78, 62] width 16 height 5
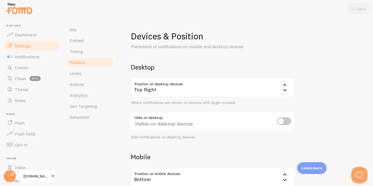
click at [127, 86] on div "Devices & Position Placement of notifications on mobile and desktop devices Des…" at bounding box center [245, 101] width 255 height 168
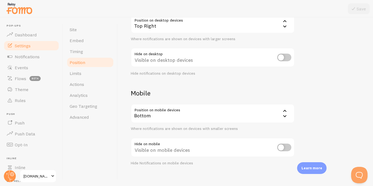
scroll to position [70, 0]
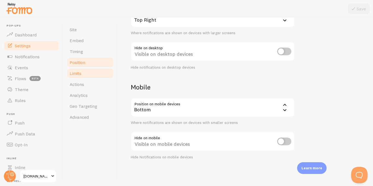
click at [89, 75] on link "Limits" at bounding box center [90, 73] width 48 height 11
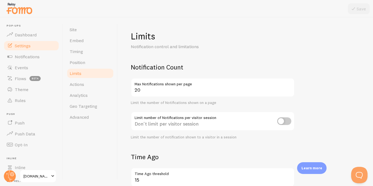
click at [283, 122] on input "checkbox" at bounding box center [284, 121] width 14 height 8
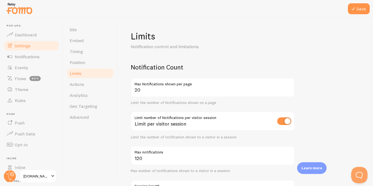
click at [286, 118] on input "checkbox" at bounding box center [284, 121] width 14 height 8
checkbox input "false"
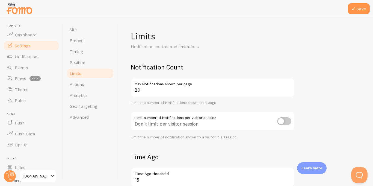
click at [359, 11] on button "Save" at bounding box center [359, 8] width 22 height 11
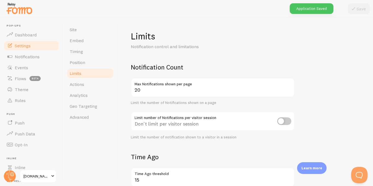
click at [317, 55] on div "Limits Notification control and limitations Notification Count 20 Max Notificat…" at bounding box center [245, 174] width 229 height 287
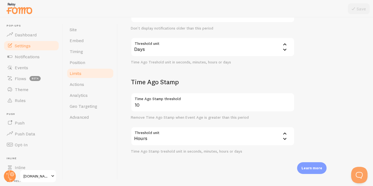
scroll to position [168, 0]
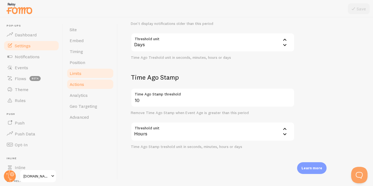
click at [76, 83] on span "Actions" at bounding box center [77, 83] width 14 height 5
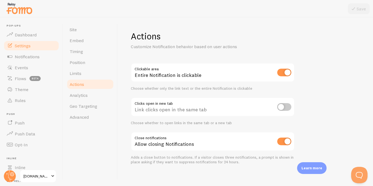
click at [117, 129] on div "Site Embed Timing Position Limits Actions Analytics Geo Targeting Advanced" at bounding box center [90, 101] width 55 height 168
click at [287, 107] on input "checkbox" at bounding box center [284, 107] width 14 height 8
checkbox input "true"
click at [360, 11] on button "Save" at bounding box center [359, 8] width 22 height 11
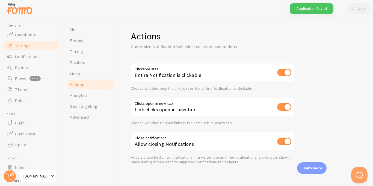
click at [326, 52] on div "Actions Customize Notification behavior based on user actions Clickable area En…" at bounding box center [245, 101] width 255 height 168
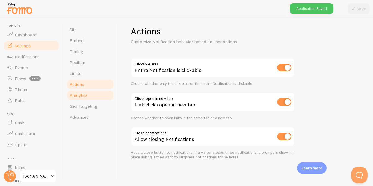
click at [75, 95] on span "Analytics" at bounding box center [79, 94] width 18 height 5
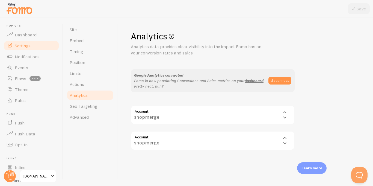
click at [172, 113] on div "Account accounts/361682116 shopmerge shopmerge" at bounding box center [213, 114] width 164 height 19
click at [286, 114] on div "Account accounts/361682116 shopmerge shopmerge" at bounding box center [213, 114] width 164 height 19
click at [283, 116] on div "Account accounts/361682116 shopmerge shopmerge" at bounding box center [213, 114] width 164 height 19
click at [147, 114] on div "Account accounts/361682116 shopmerge shopmerge" at bounding box center [213, 114] width 164 height 19
click at [147, 116] on div "Account accounts/361682116 shopmerge shopmerge" at bounding box center [213, 114] width 164 height 19
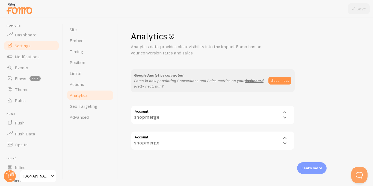
click at [147, 143] on div "Account properties/497017255 shopmerge shopmerge" at bounding box center [213, 140] width 164 height 19
click at [78, 108] on span "Geo Targeting" at bounding box center [84, 105] width 28 height 5
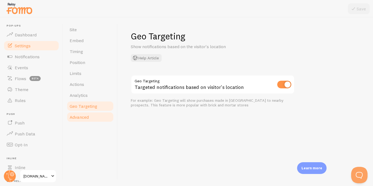
click at [76, 118] on span "Advanced" at bounding box center [79, 116] width 19 height 5
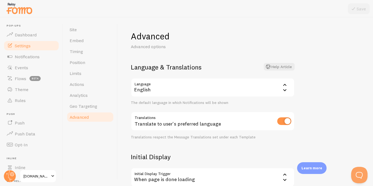
click at [126, 127] on div "Advanced Advanced options Language & Translations Help Article Language en Engl…" at bounding box center [245, 101] width 255 height 168
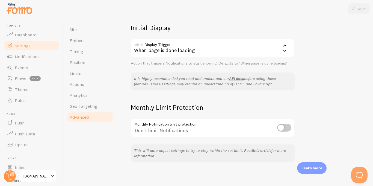
scroll to position [131, 0]
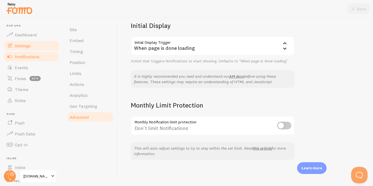
click at [29, 56] on span "Notifications" at bounding box center [27, 56] width 25 height 5
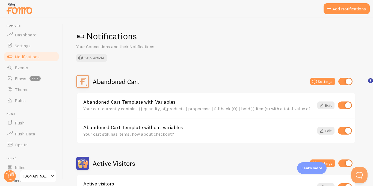
click at [216, 61] on div "Notifications Your Connections and their Notifications Help Article" at bounding box center [218, 46] width 284 height 31
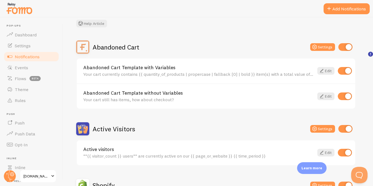
scroll to position [44, 0]
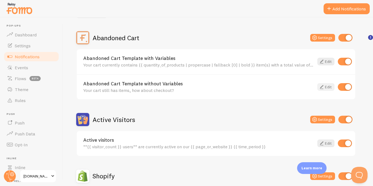
click at [327, 88] on link "Edit" at bounding box center [325, 87] width 17 height 8
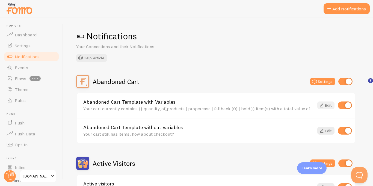
click at [323, 103] on icon at bounding box center [321, 105] width 7 height 7
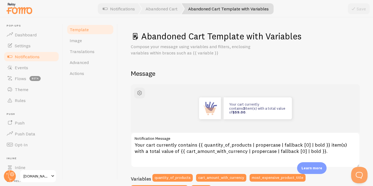
click at [127, 138] on div "Abandoned Cart Template with Variables Compose your message using variables and…" at bounding box center [245, 101] width 255 height 168
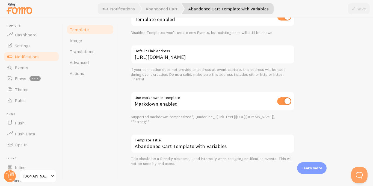
scroll to position [233, 0]
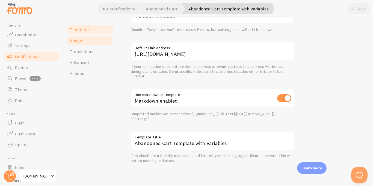
click at [76, 40] on span "Image" at bounding box center [76, 40] width 12 height 5
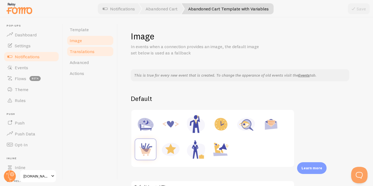
click at [78, 47] on link "Translations" at bounding box center [90, 51] width 48 height 11
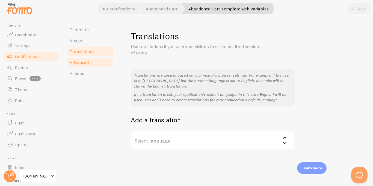
click at [78, 58] on link "Advanced" at bounding box center [90, 62] width 48 height 11
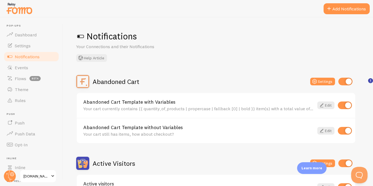
click at [200, 67] on div "Notifications Your Connections and their Notifications Help Article Abandoned C…" at bounding box center [218, 101] width 310 height 168
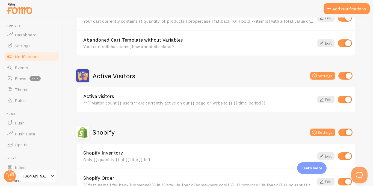
scroll to position [109, 0]
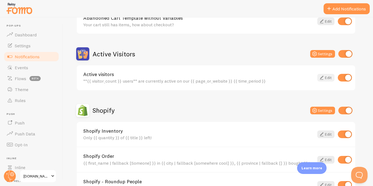
click at [325, 77] on link "Edit" at bounding box center [325, 78] width 17 height 8
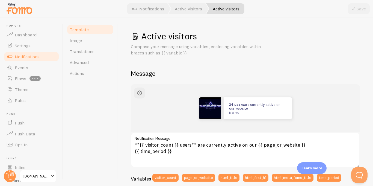
click at [331, 87] on div "34 users are currently active on our website just now" at bounding box center [245, 108] width 229 height 48
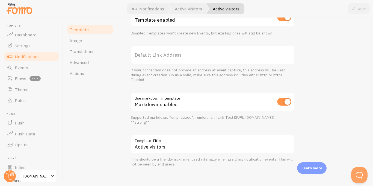
scroll to position [209, 0]
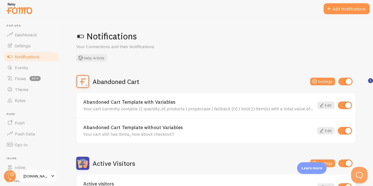
click at [189, 64] on div "Notifications Your Connections and their Notifications Help Article Abandoned C…" at bounding box center [218, 101] width 310 height 168
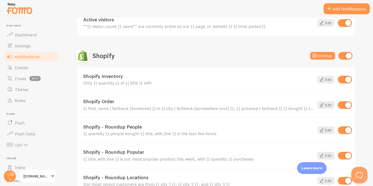
scroll to position [175, 0]
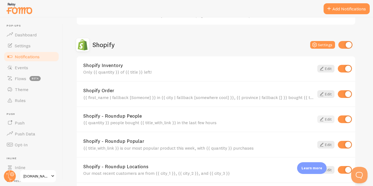
click at [325, 119] on link "Edit" at bounding box center [325, 119] width 17 height 8
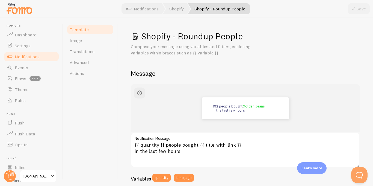
click at [307, 129] on div "192 people bought Golden Jeans in the last few hours" at bounding box center [245, 108] width 229 height 48
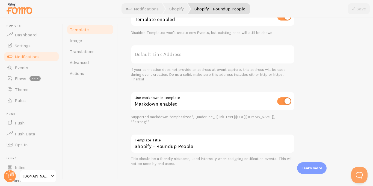
scroll to position [222, 0]
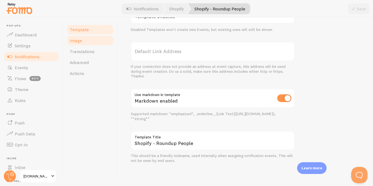
click at [81, 38] on span "Image" at bounding box center [76, 40] width 12 height 5
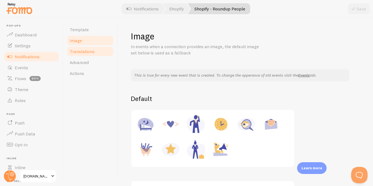
click at [78, 49] on span "Translations" at bounding box center [82, 51] width 25 height 5
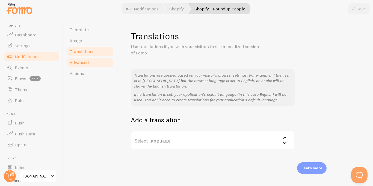
click at [78, 65] on span "Advanced" at bounding box center [79, 62] width 19 height 5
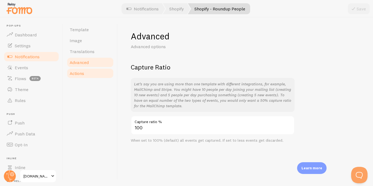
click at [79, 72] on span "Actions" at bounding box center [77, 72] width 14 height 5
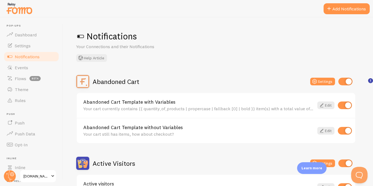
click at [125, 62] on div "Notifications Your Connections and their Notifications Help Article Abandoned C…" at bounding box center [218, 101] width 310 height 168
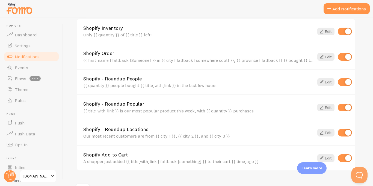
scroll to position [218, 0]
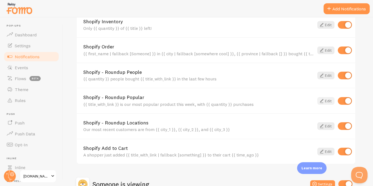
click at [325, 102] on link "Edit" at bounding box center [325, 101] width 17 height 8
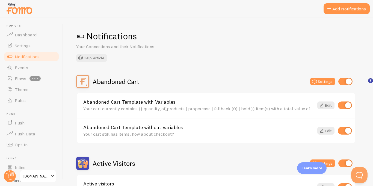
click at [134, 61] on div "Notifications Your Connections and their Notifications Help Article" at bounding box center [218, 46] width 284 height 31
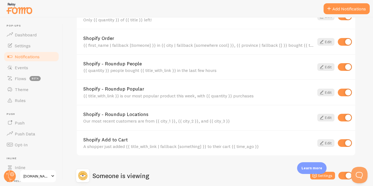
scroll to position [240, 0]
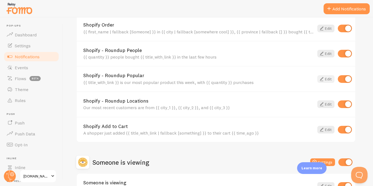
click at [325, 81] on link "Edit" at bounding box center [325, 79] width 17 height 8
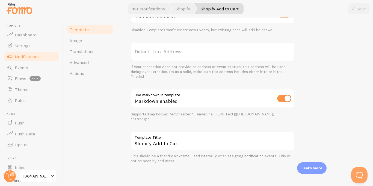
scroll to position [233, 0]
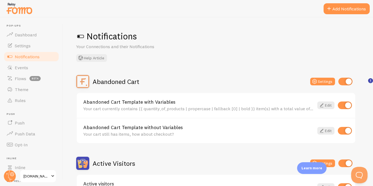
click at [150, 72] on div "Notifications Your Connections and their Notifications Help Article Abandoned C…" at bounding box center [218, 101] width 310 height 168
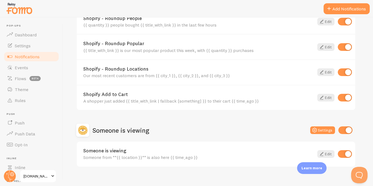
scroll to position [280, 0]
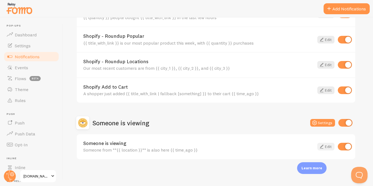
click at [324, 147] on icon at bounding box center [321, 146] width 7 height 7
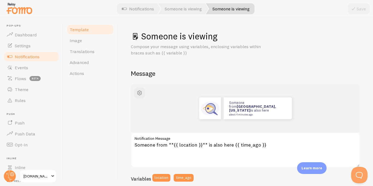
click at [120, 143] on div "Someone is viewing Compose your message using variables, enclosing variables wi…" at bounding box center [245, 101] width 255 height 168
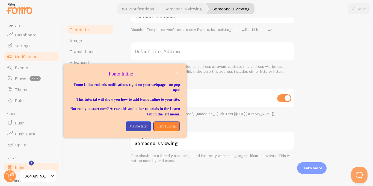
scroll to position [51, 0]
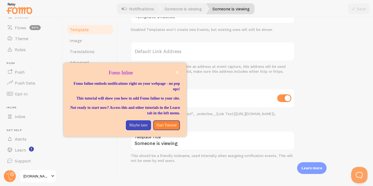
click at [50, 176] on span at bounding box center [52, 176] width 7 height 7
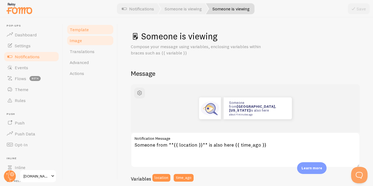
click at [79, 40] on span "Image" at bounding box center [76, 40] width 12 height 5
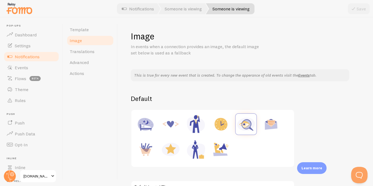
click at [210, 90] on div "This is true for every new event that is created. To change the apperance of ol…" at bounding box center [245, 171] width 229 height 204
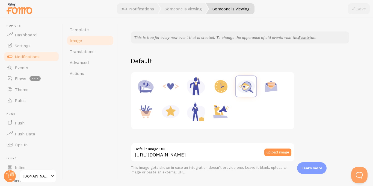
scroll to position [44, 0]
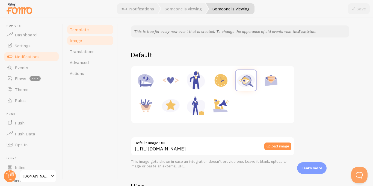
click at [89, 32] on link "Template" at bounding box center [90, 29] width 48 height 11
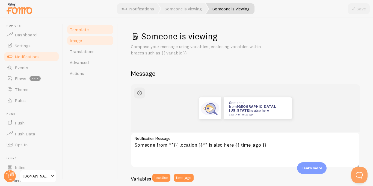
click at [85, 41] on link "Image" at bounding box center [90, 40] width 48 height 11
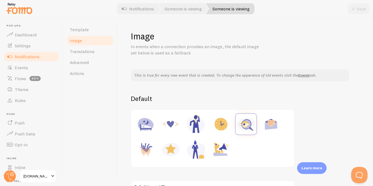
click at [317, 135] on div "This is true for every new event that is created. To change the apperance of ol…" at bounding box center [245, 171] width 229 height 204
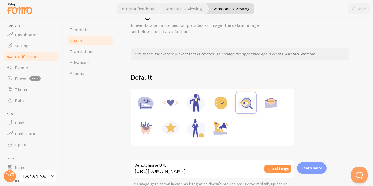
scroll to position [22, 0]
click at [276, 167] on button "upload image" at bounding box center [277, 168] width 27 height 8
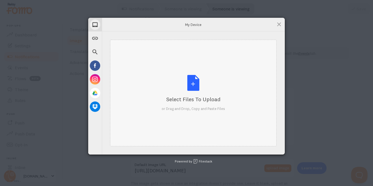
click at [193, 86] on div "Select Files to Upload or Drag and Drop, Copy and Paste Files" at bounding box center [193, 93] width 63 height 36
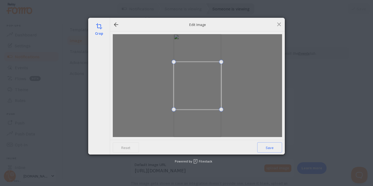
click at [175, 107] on span at bounding box center [173, 109] width 4 height 4
click at [171, 102] on div at bounding box center [197, 85] width 169 height 103
click at [178, 94] on span at bounding box center [197, 84] width 47 height 47
click at [175, 63] on span at bounding box center [176, 63] width 4 height 4
click at [186, 74] on span at bounding box center [197, 83] width 45 height 45
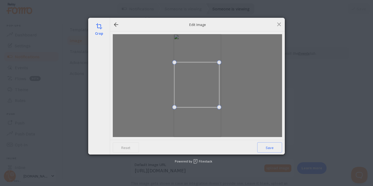
click at [185, 75] on span at bounding box center [196, 84] width 45 height 45
click at [186, 76] on span at bounding box center [197, 85] width 45 height 45
click at [177, 106] on span at bounding box center [175, 107] width 4 height 4
click at [191, 99] on span at bounding box center [197, 85] width 44 height 44
click at [177, 107] on span at bounding box center [176, 107] width 4 height 4
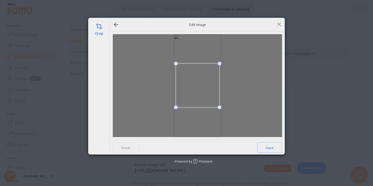
click at [191, 102] on span at bounding box center [198, 85] width 44 height 44
click at [268, 146] on span "Save" at bounding box center [269, 147] width 25 height 10
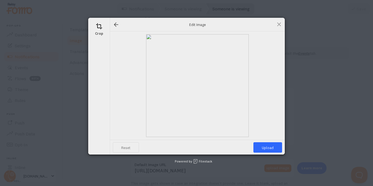
click at [133, 147] on span "Reset" at bounding box center [126, 147] width 26 height 10
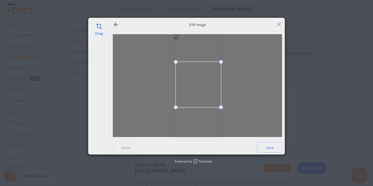
click at [176, 105] on span at bounding box center [175, 107] width 4 height 4
click at [194, 97] on span at bounding box center [197, 85] width 45 height 45
click at [268, 149] on span "Save" at bounding box center [269, 147] width 25 height 10
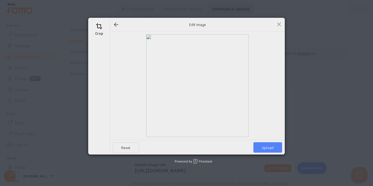
click at [272, 146] on span "Upload" at bounding box center [267, 147] width 29 height 10
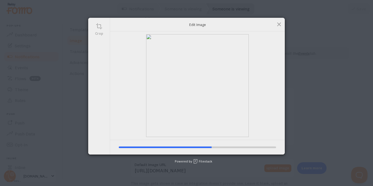
type input "https://process.filestackapi.com/ApqhzE1ldTzuKSj33adqez/resize=width:170,height…"
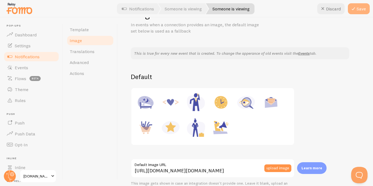
click at [361, 8] on button "Save" at bounding box center [359, 8] width 22 height 11
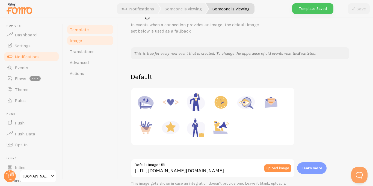
click at [92, 28] on link "Template" at bounding box center [90, 29] width 48 height 11
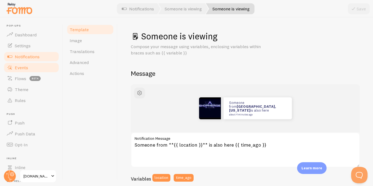
click at [27, 67] on span "Events" at bounding box center [21, 67] width 13 height 5
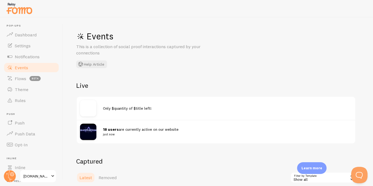
click at [119, 71] on div "Events This is a collection of social proof interactions captured by your conne…" at bounding box center [218, 101] width 310 height 168
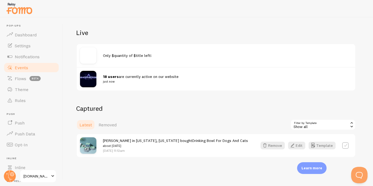
scroll to position [56, 0]
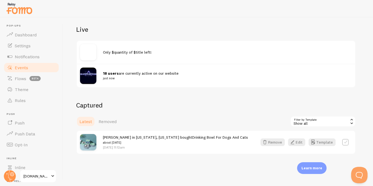
click at [354, 123] on div "Show all" at bounding box center [323, 121] width 66 height 11
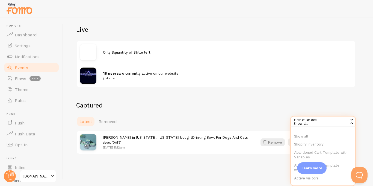
click at [251, 114] on div "Captured Latest Removed Filter by Template all Show all Show all Shopify Invent…" at bounding box center [216, 127] width 280 height 53
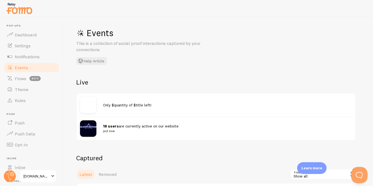
scroll to position [0, 0]
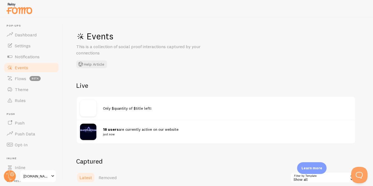
click at [82, 84] on h2 "Live" at bounding box center [216, 85] width 280 height 8
click at [139, 96] on div "Only $quantity of $title left! 18 users are currently active on our website jus…" at bounding box center [216, 120] width 280 height 48
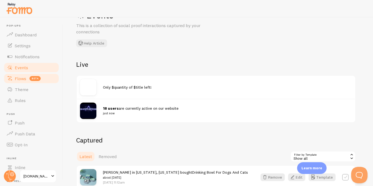
scroll to position [22, 0]
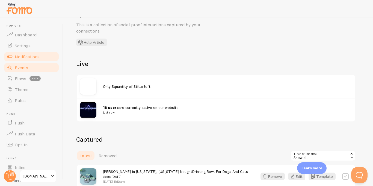
click at [27, 58] on span "Notifications" at bounding box center [27, 56] width 25 height 5
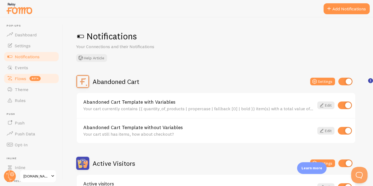
click at [18, 76] on span "Flows" at bounding box center [20, 78] width 11 height 5
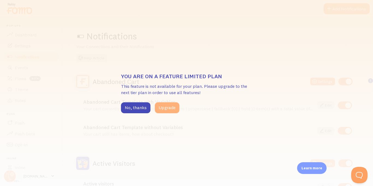
click at [164, 105] on button "Upgrade" at bounding box center [167, 107] width 25 height 11
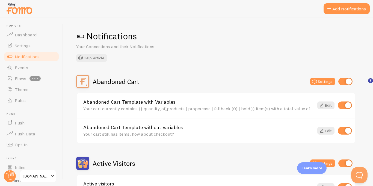
click at [157, 60] on div "Notifications Your Connections and their Notifications Help Article" at bounding box center [218, 46] width 284 height 31
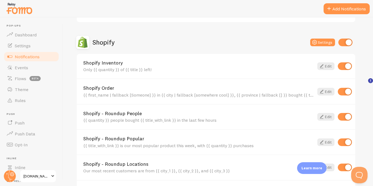
scroll to position [186, 0]
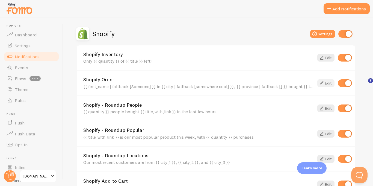
click at [327, 80] on link "Edit" at bounding box center [325, 83] width 17 height 8
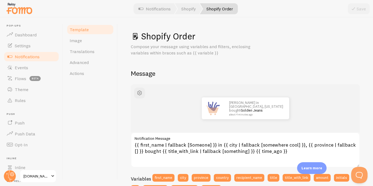
click at [301, 74] on h2 "Message" at bounding box center [245, 73] width 229 height 8
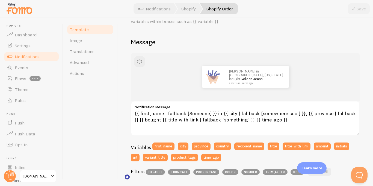
scroll to position [33, 0]
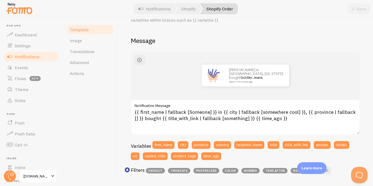
click at [75, 167] on div "Template Image Translations Advanced Actions" at bounding box center [90, 101] width 55 height 168
click at [54, 174] on span at bounding box center [52, 176] width 7 height 7
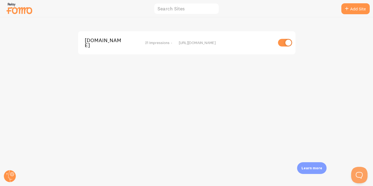
click at [286, 41] on input "checkbox" at bounding box center [285, 43] width 14 height 8
checkbox input "false"
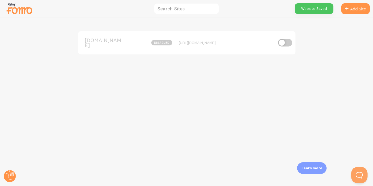
click at [204, 78] on div "[DOMAIN_NAME] disabled [URL][DOMAIN_NAME]" at bounding box center [186, 101] width 373 height 168
